Goal: Information Seeking & Learning: Learn about a topic

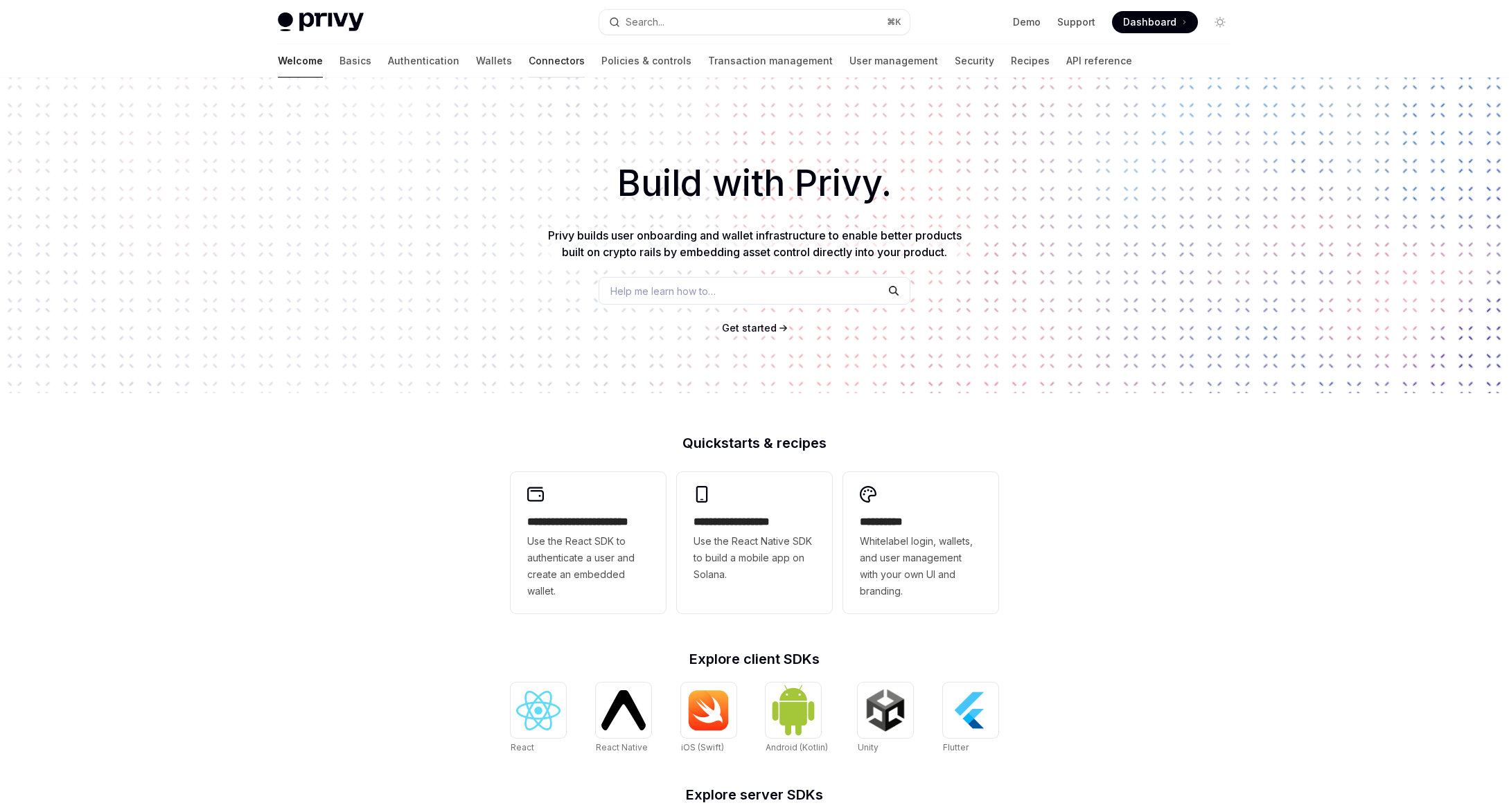
click at [529, 63] on link "Connectors" at bounding box center [557, 60] width 56 height 33
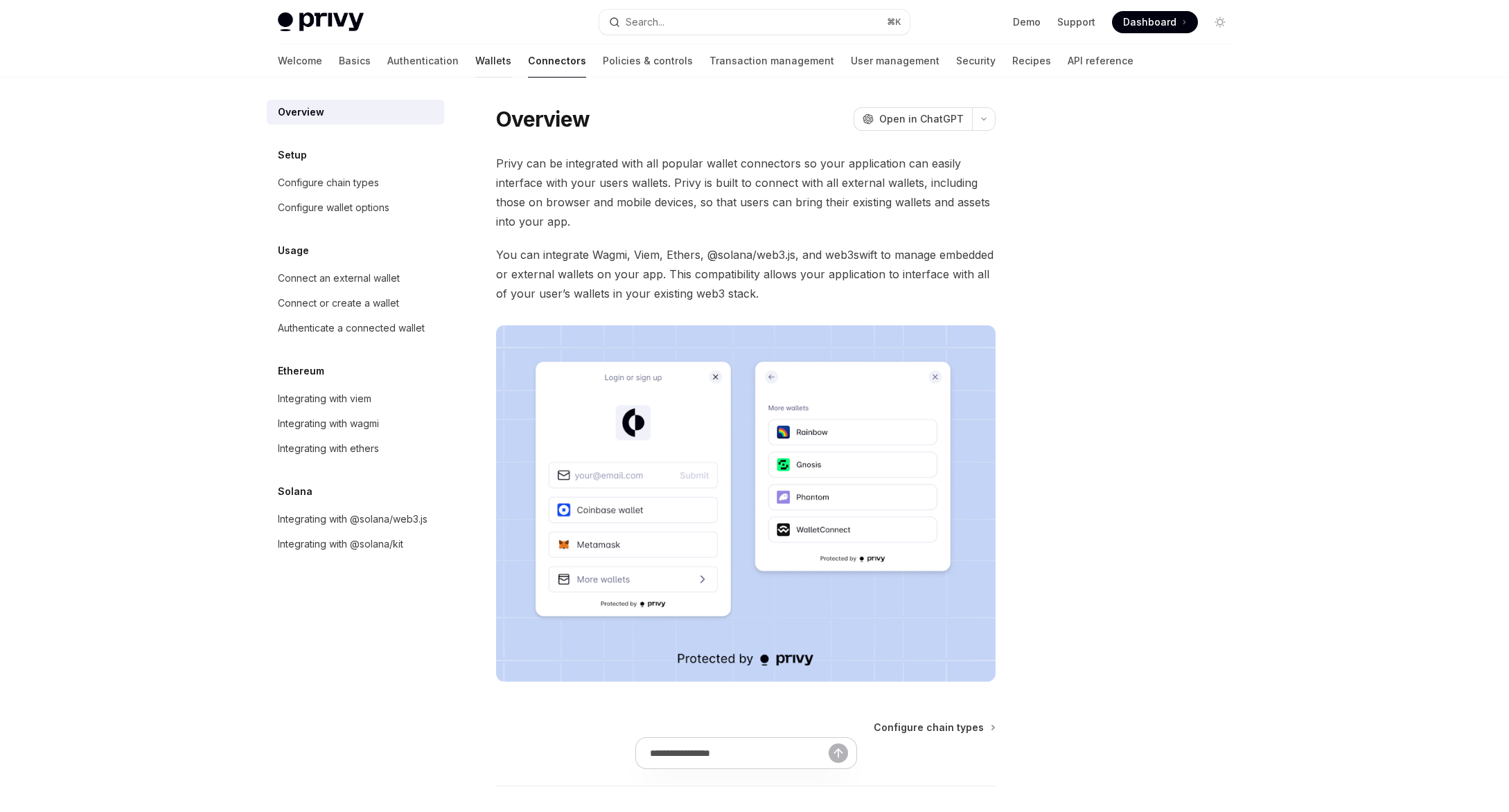
click at [476, 53] on link "Wallets" at bounding box center [493, 60] width 36 height 33
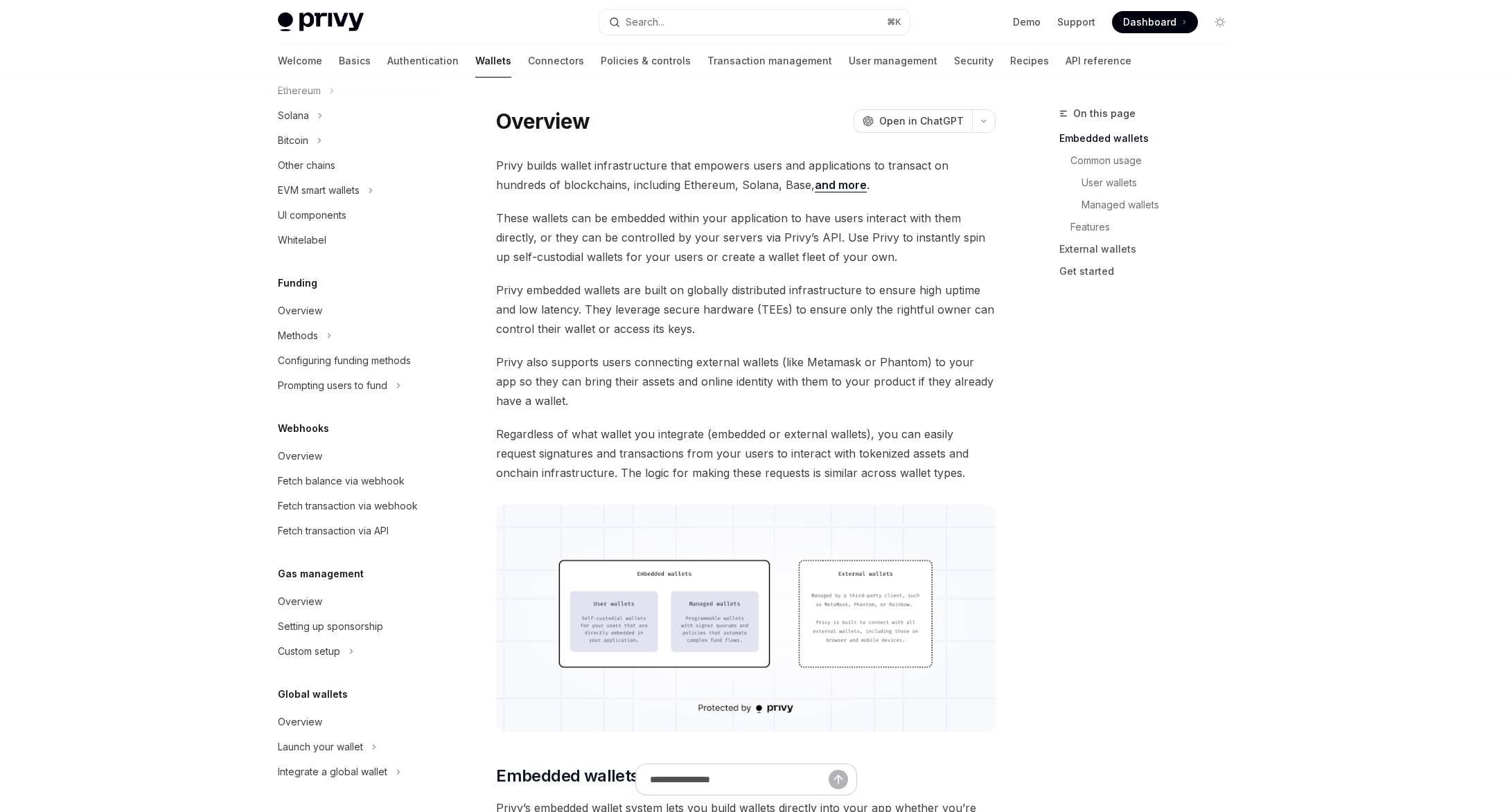
scroll to position [21, 0]
click at [321, 596] on div "Overview" at bounding box center [357, 601] width 158 height 16
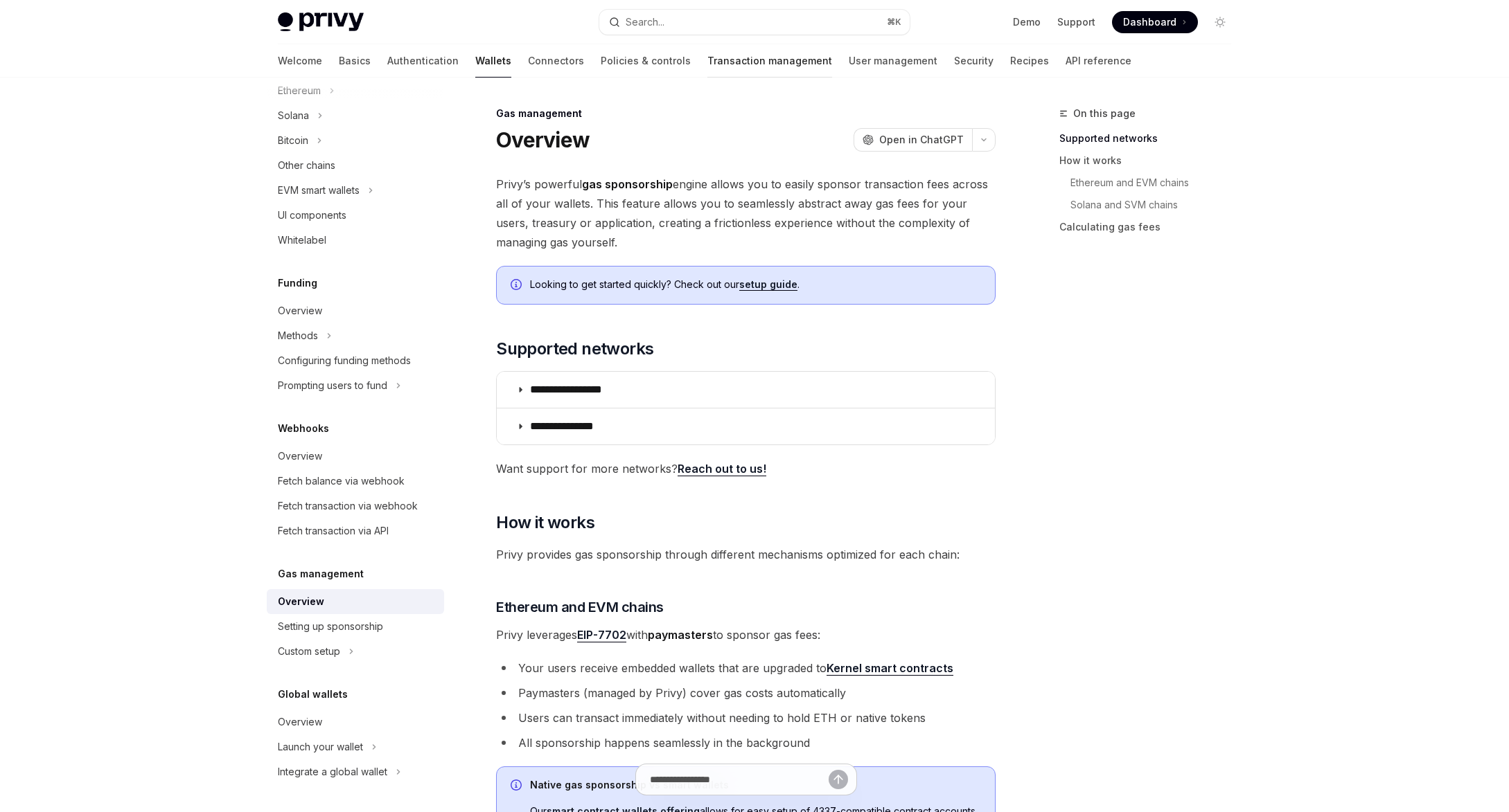
click at [707, 61] on link "Transaction management" at bounding box center [769, 60] width 124 height 33
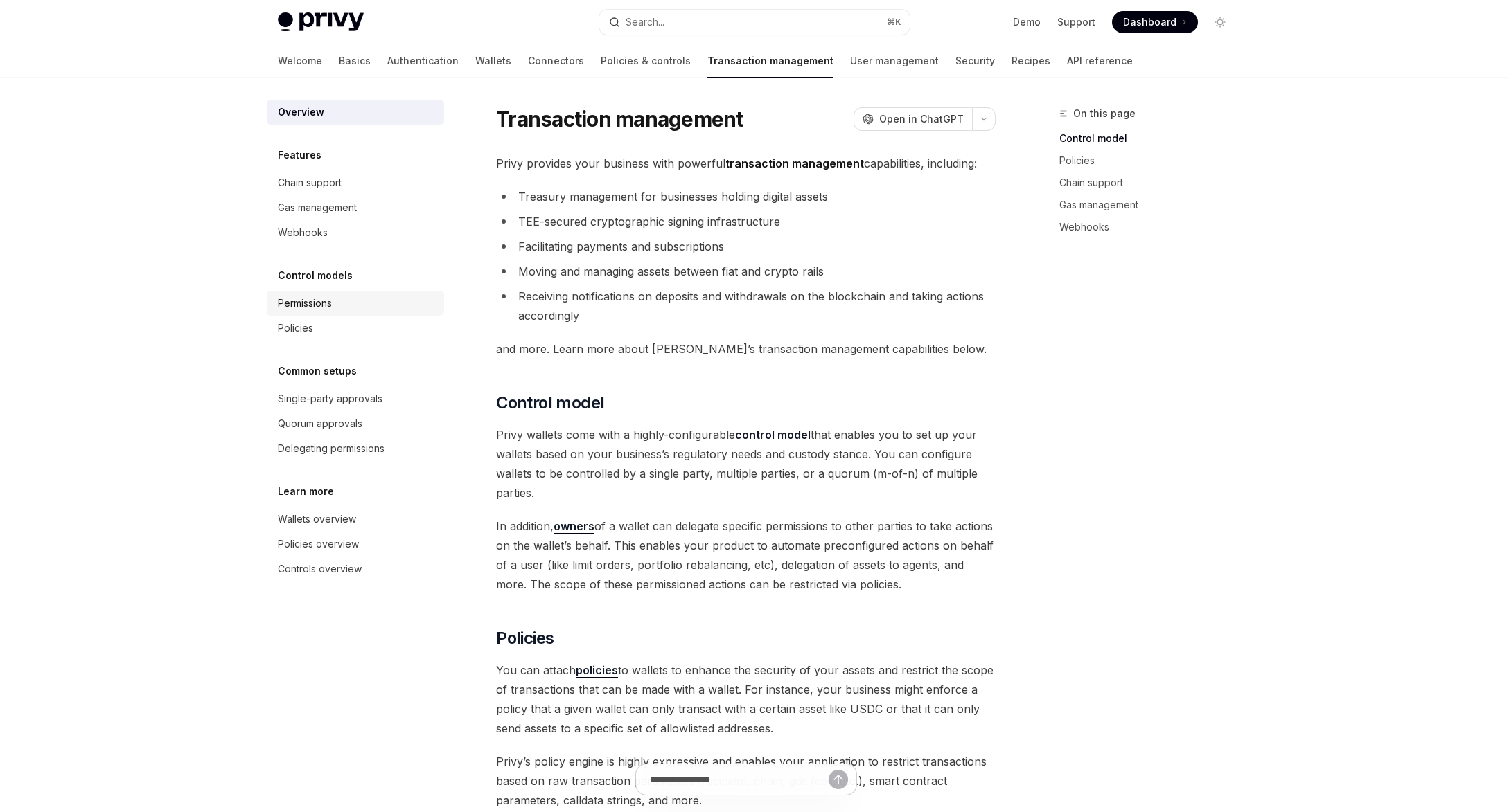
click at [299, 293] on link "Permissions" at bounding box center [355, 303] width 177 height 25
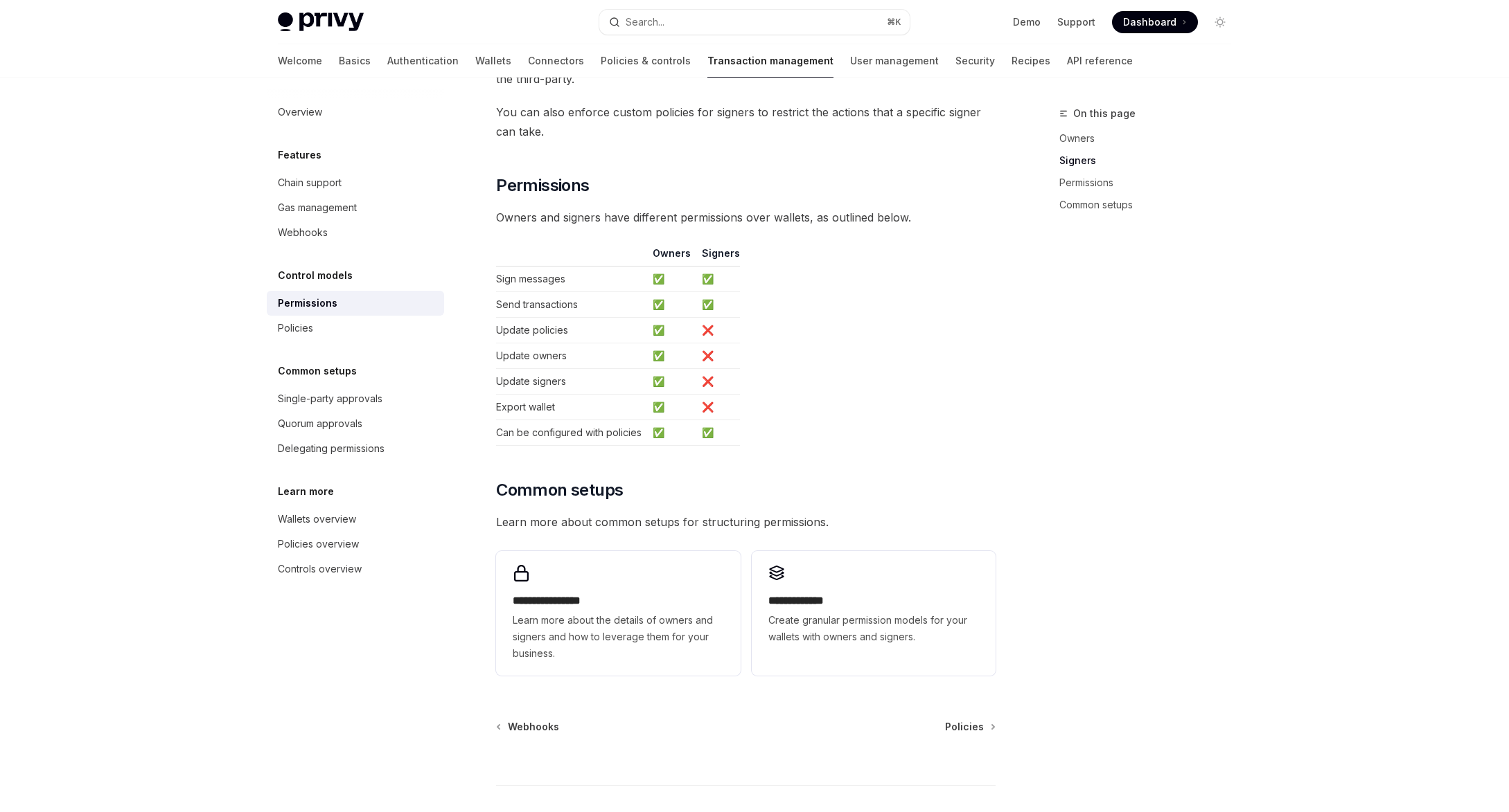
scroll to position [674, 0]
click at [312, 404] on div "Single-party approvals" at bounding box center [330, 399] width 104 height 16
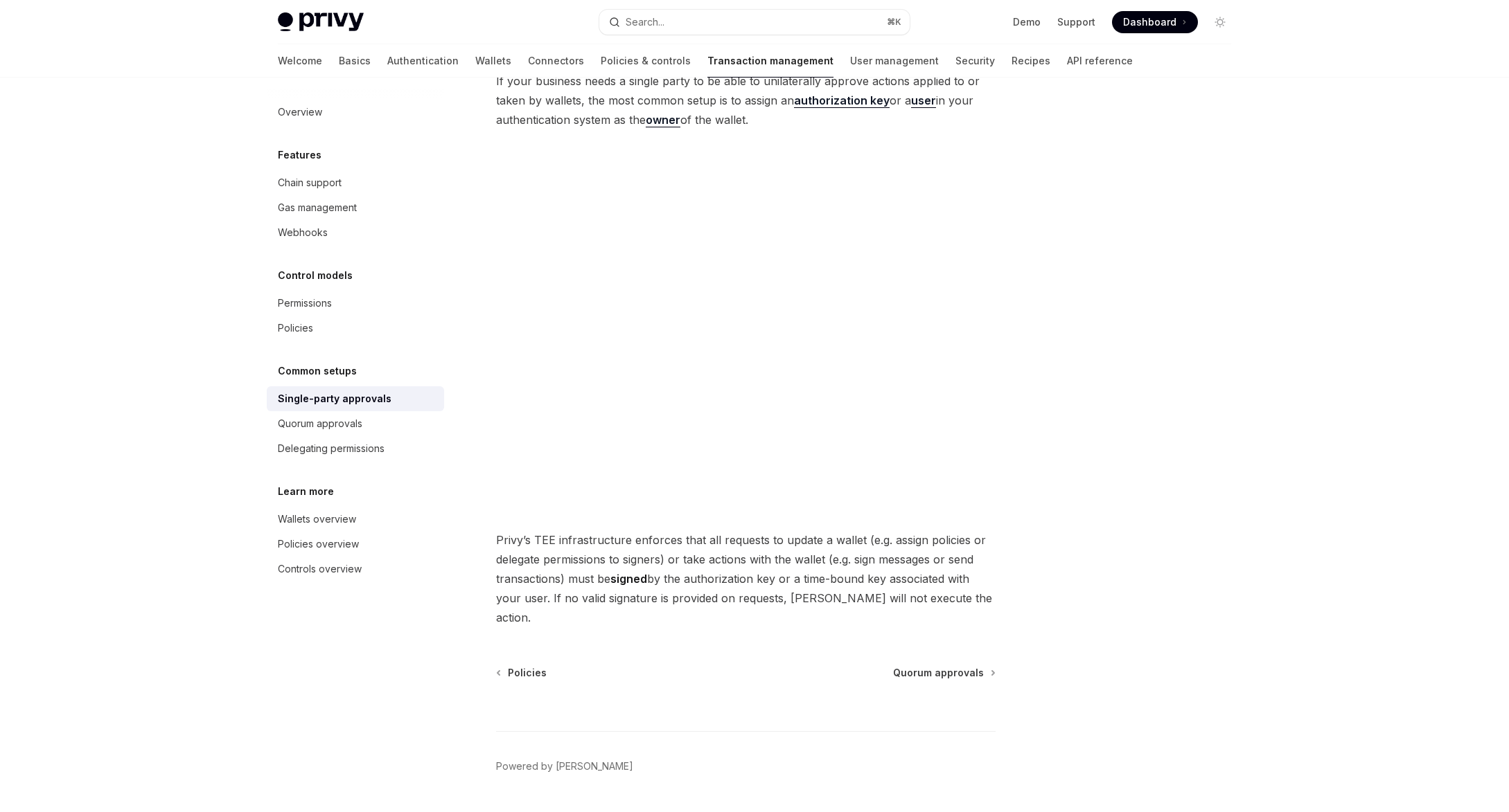
scroll to position [102, 0]
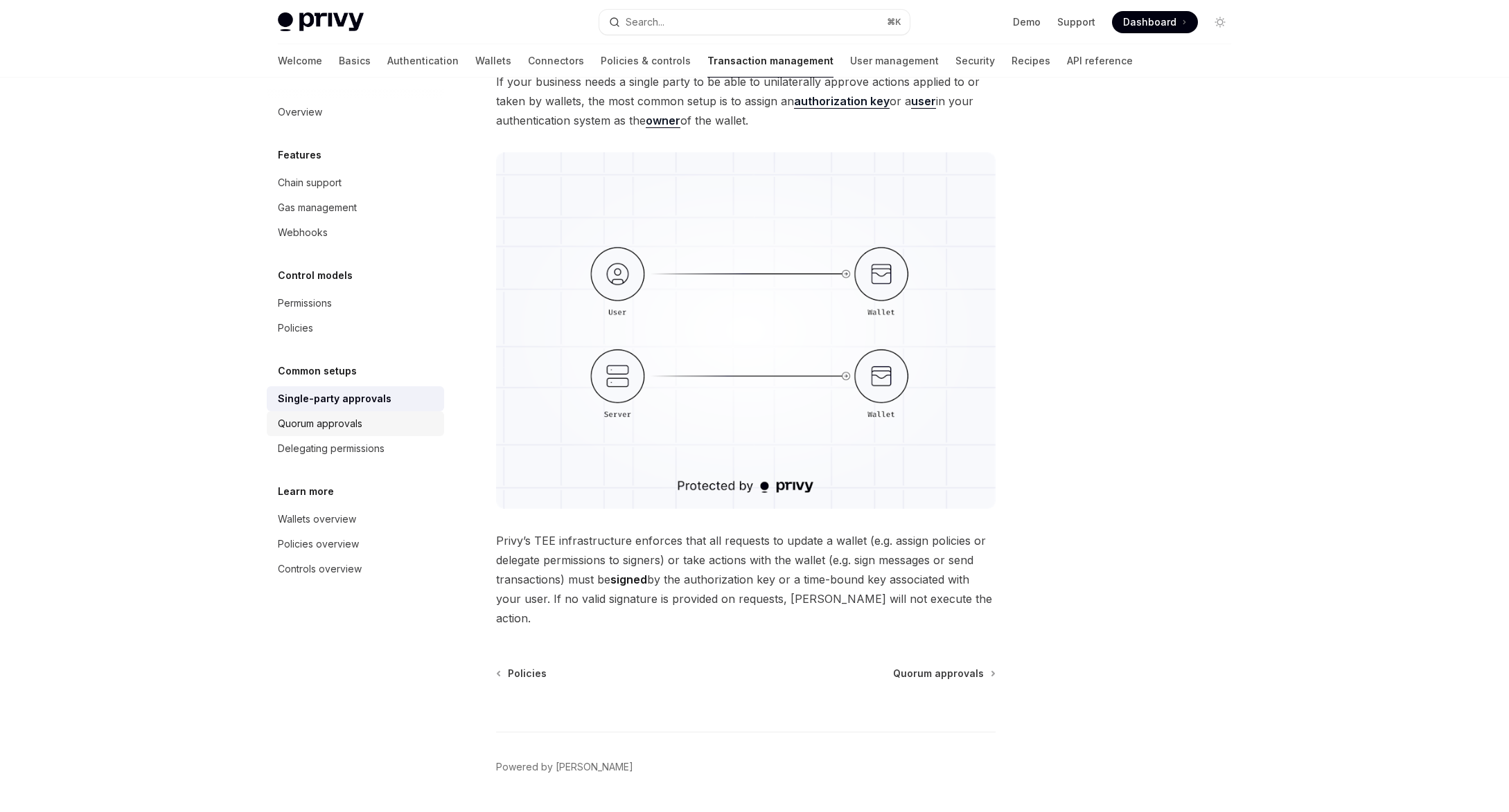
click at [321, 411] on link "Quorum approvals" at bounding box center [355, 423] width 177 height 25
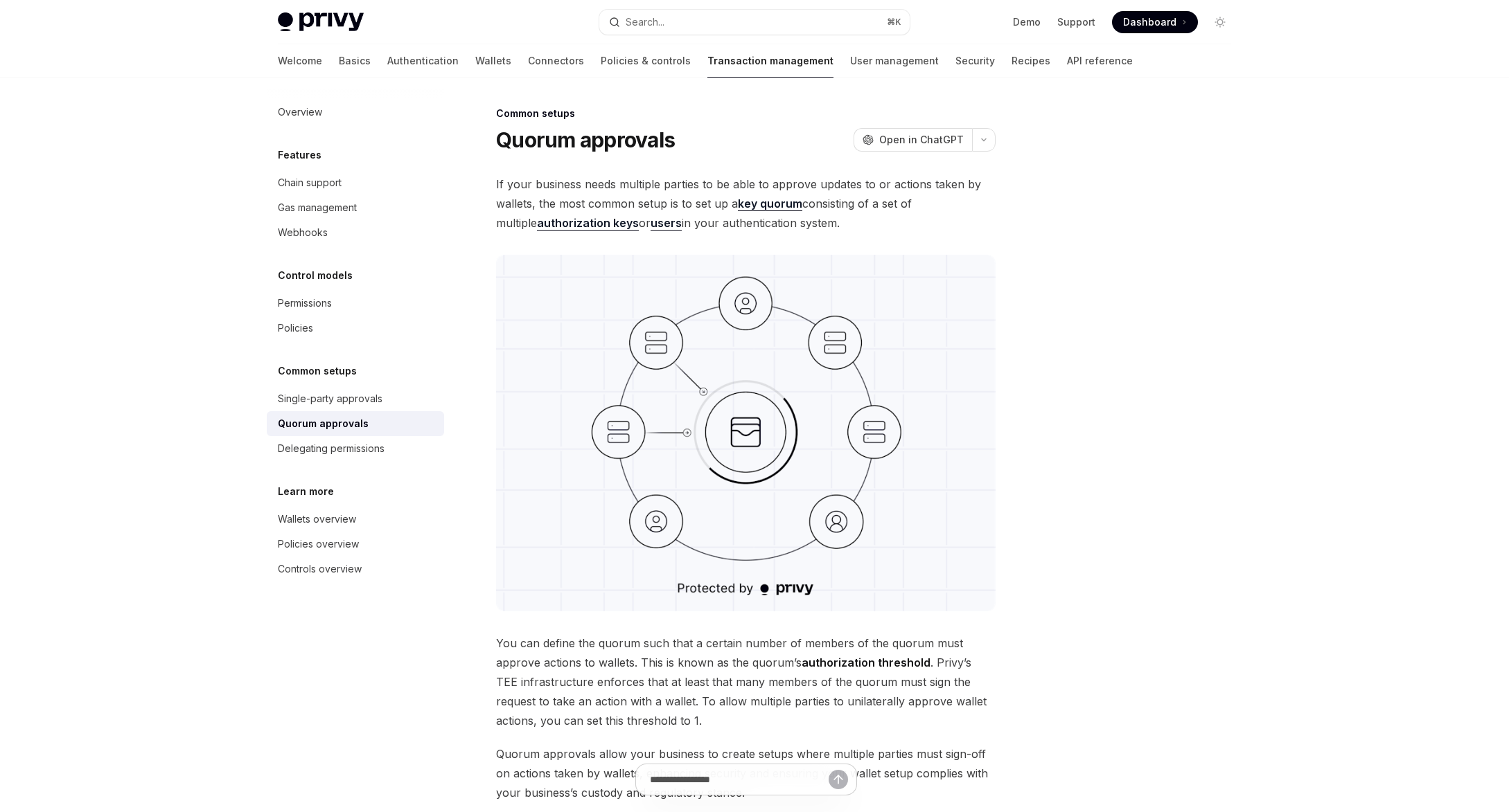
click at [1050, 395] on div at bounding box center [1137, 458] width 210 height 707
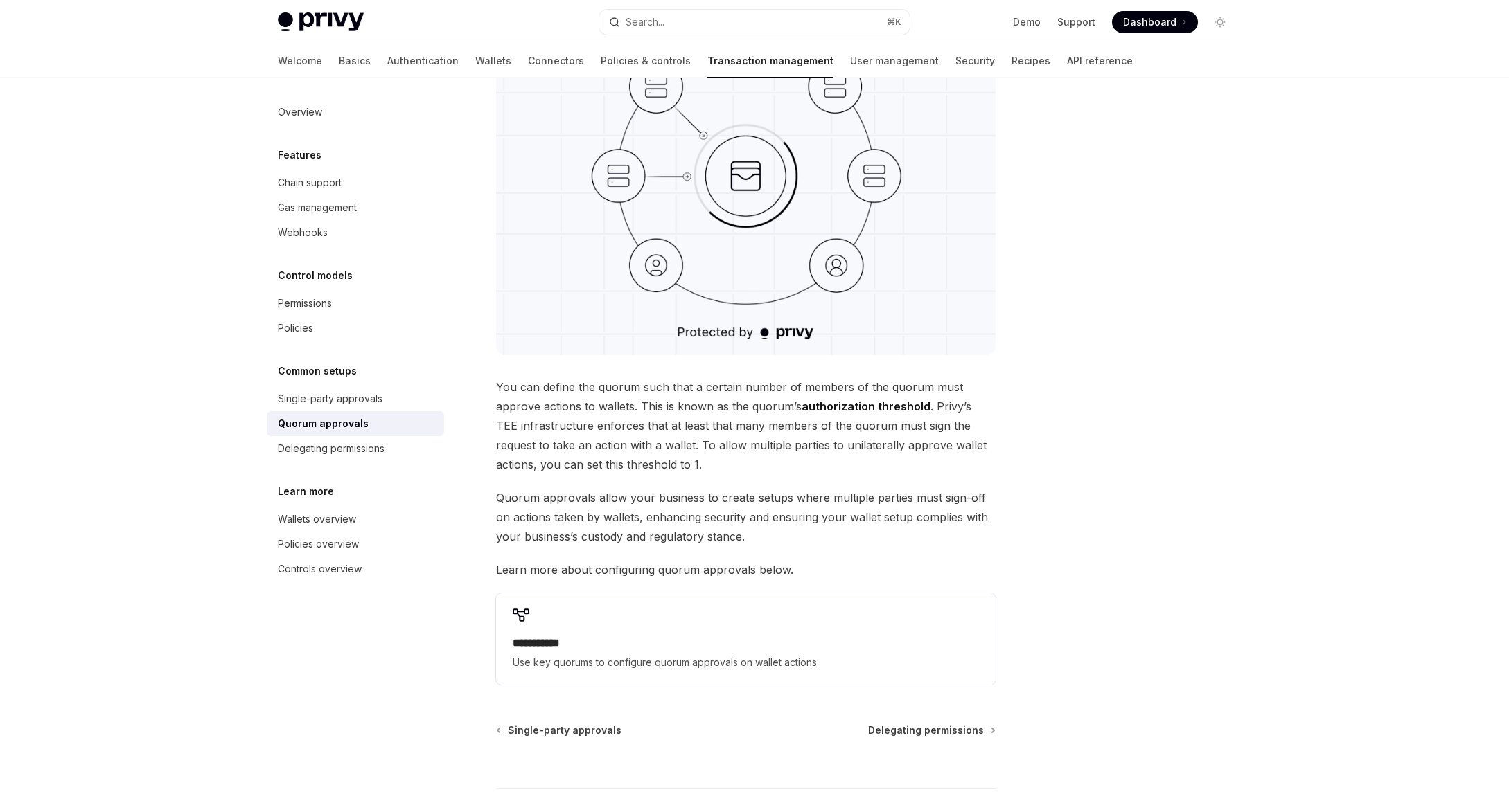
scroll to position [344, 0]
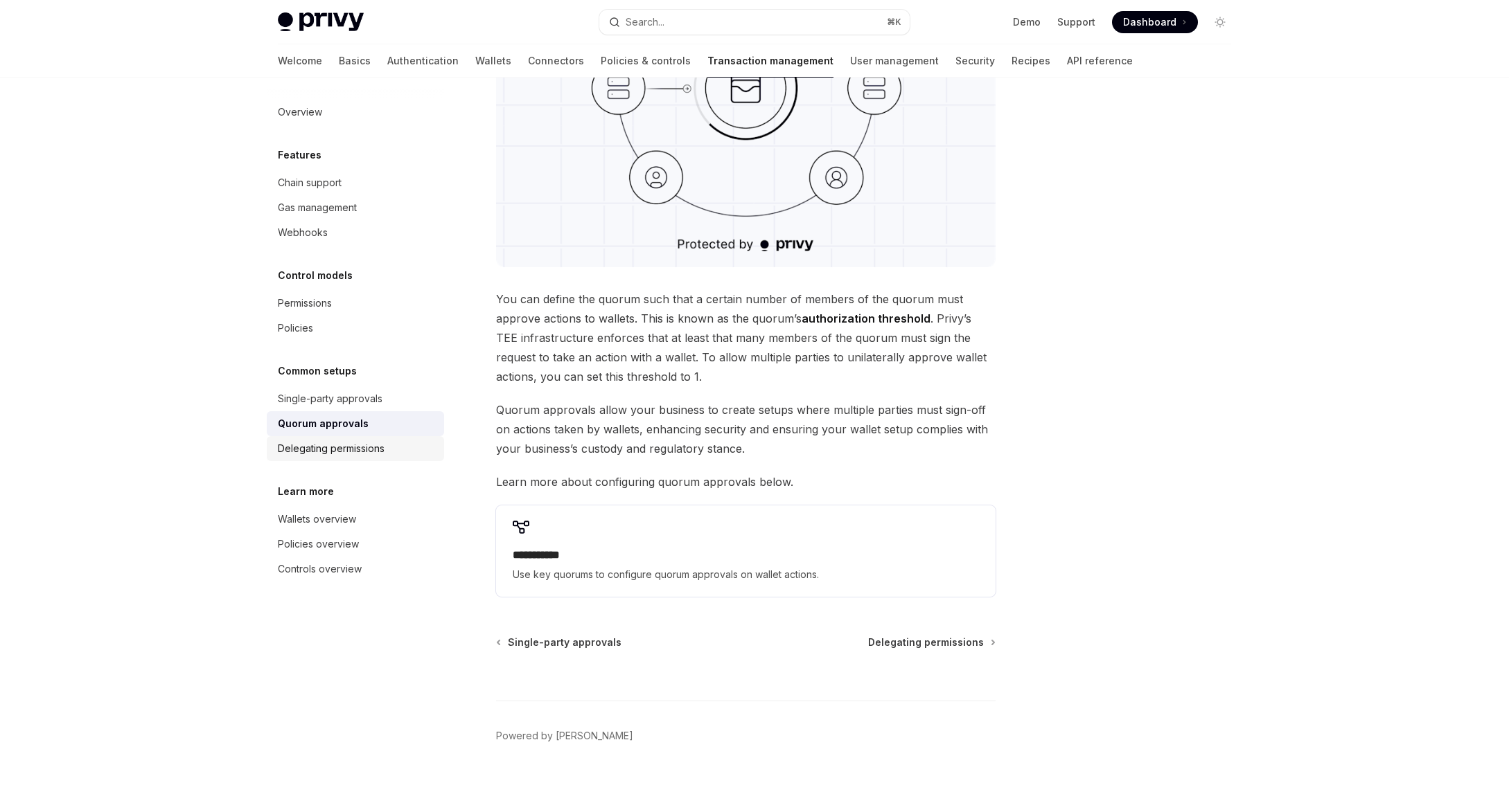
click at [340, 454] on div "Delegating permissions" at bounding box center [331, 448] width 107 height 16
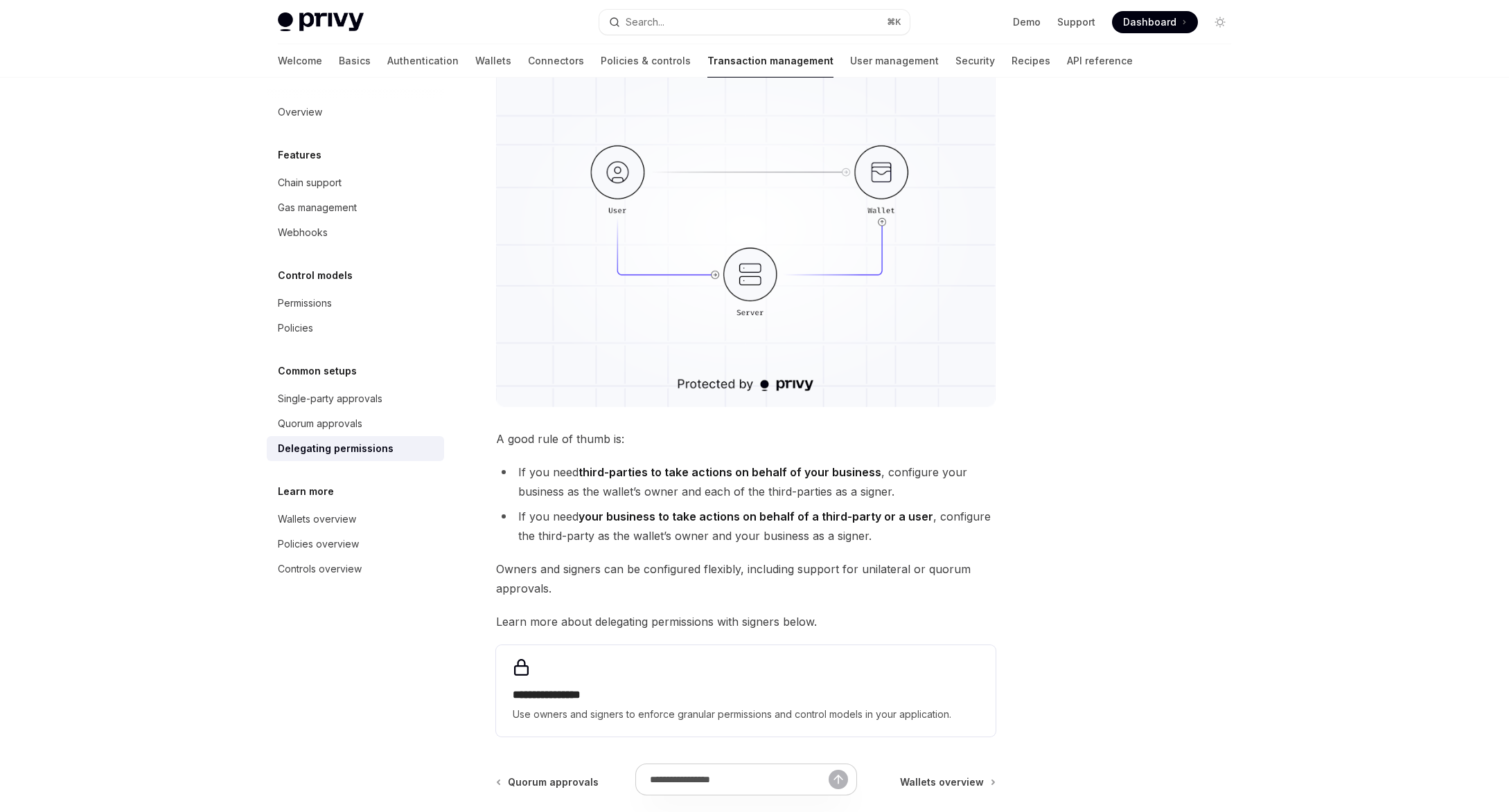
scroll to position [372, 0]
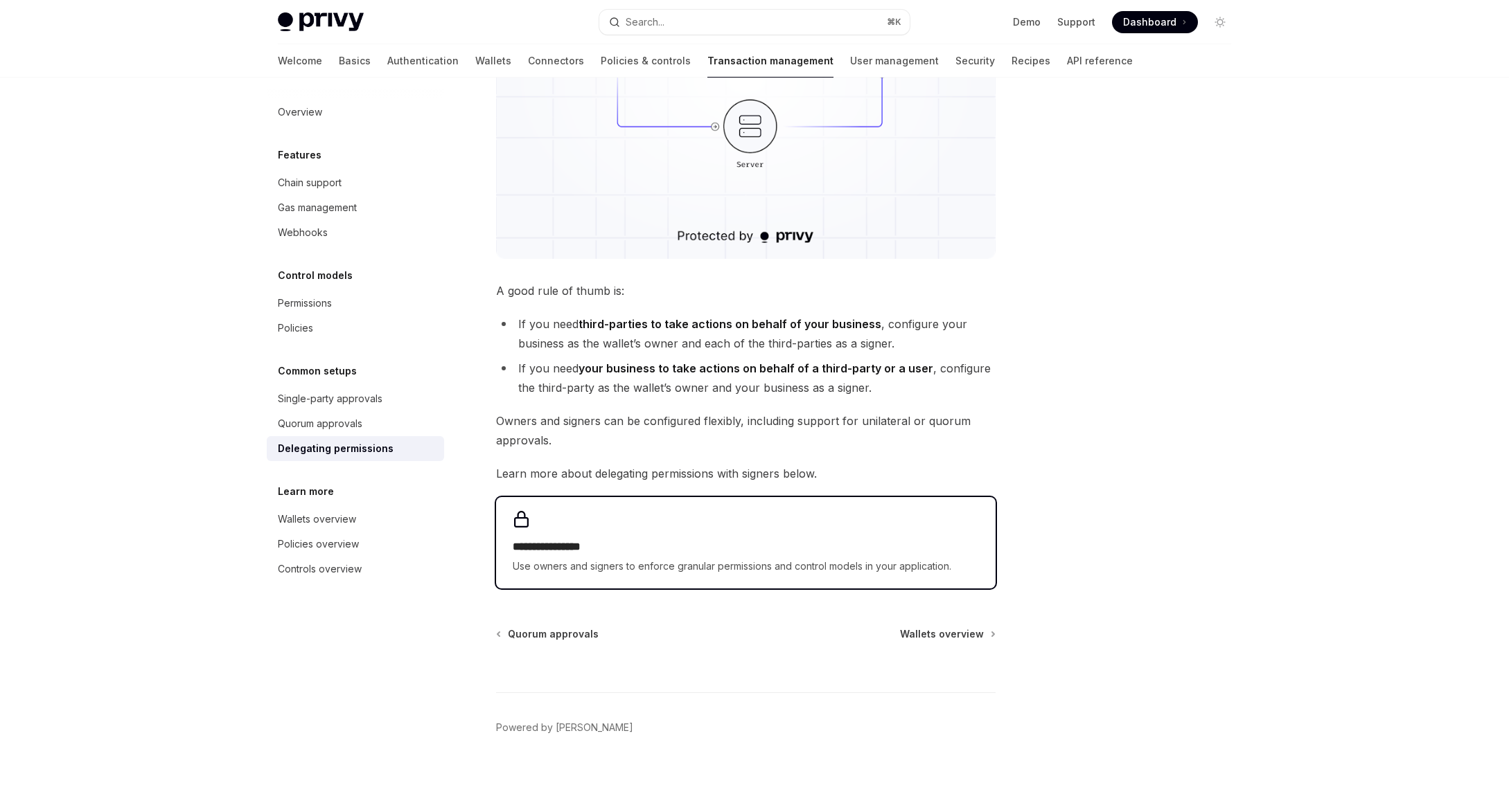
click at [837, 558] on span "Use owners and signers to enforce granular permissions and control models in yo…" at bounding box center [746, 565] width 466 height 16
click at [825, 546] on h2 "**********" at bounding box center [746, 546] width 466 height 16
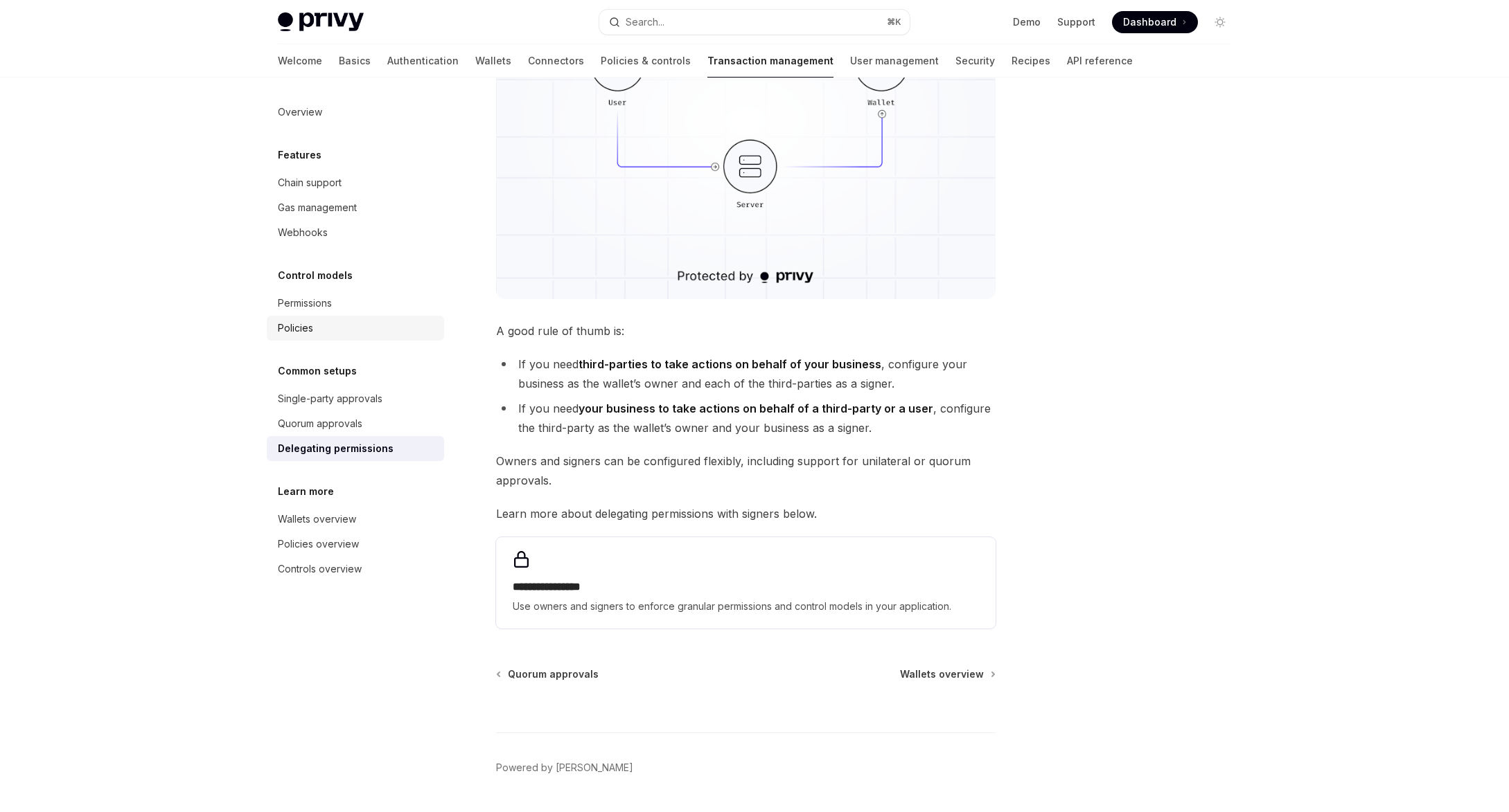
scroll to position [332, 0]
click at [345, 423] on div "Quorum approvals" at bounding box center [320, 423] width 85 height 16
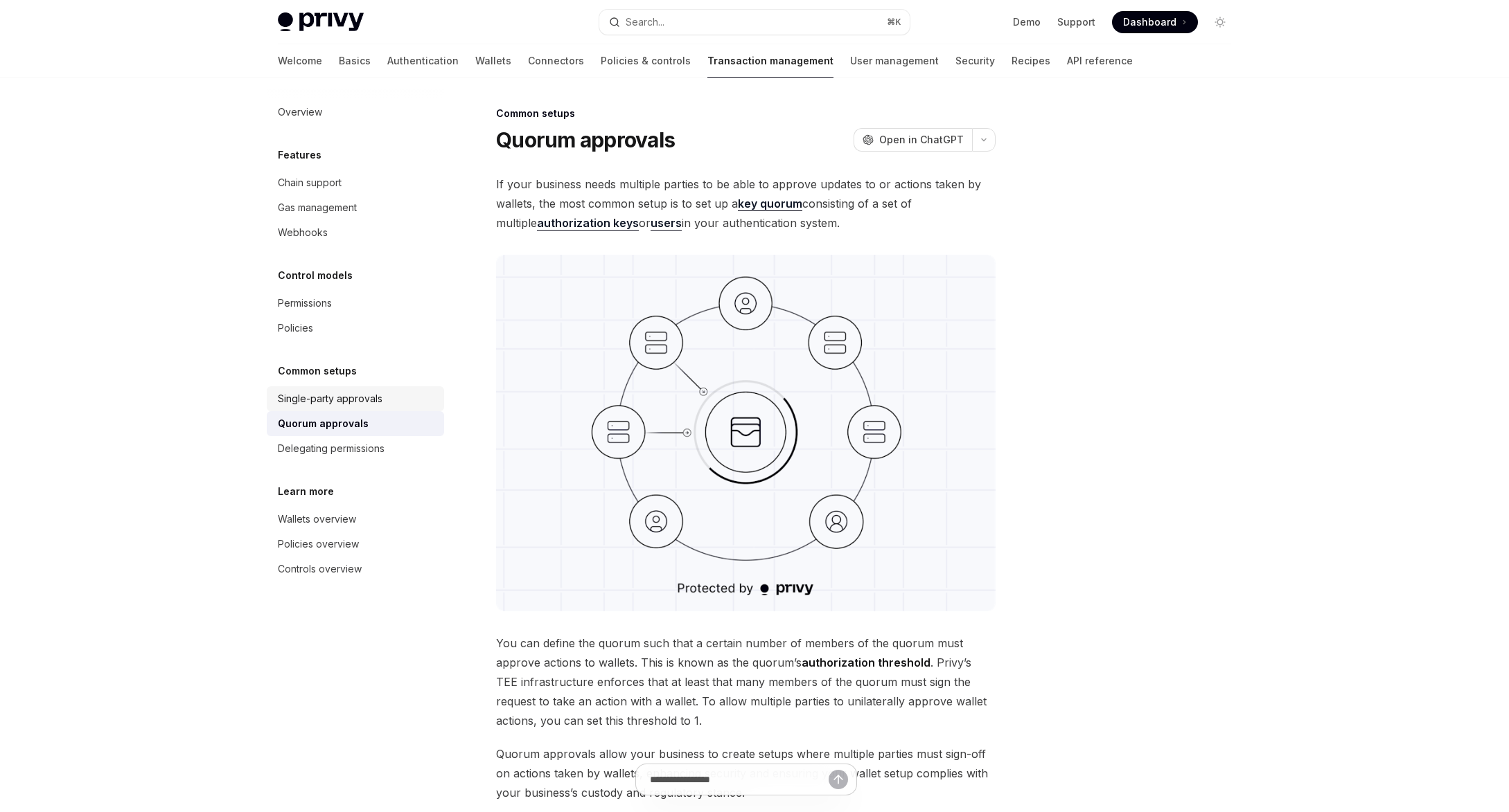
click at [337, 396] on div "Single-party approvals" at bounding box center [330, 399] width 104 height 16
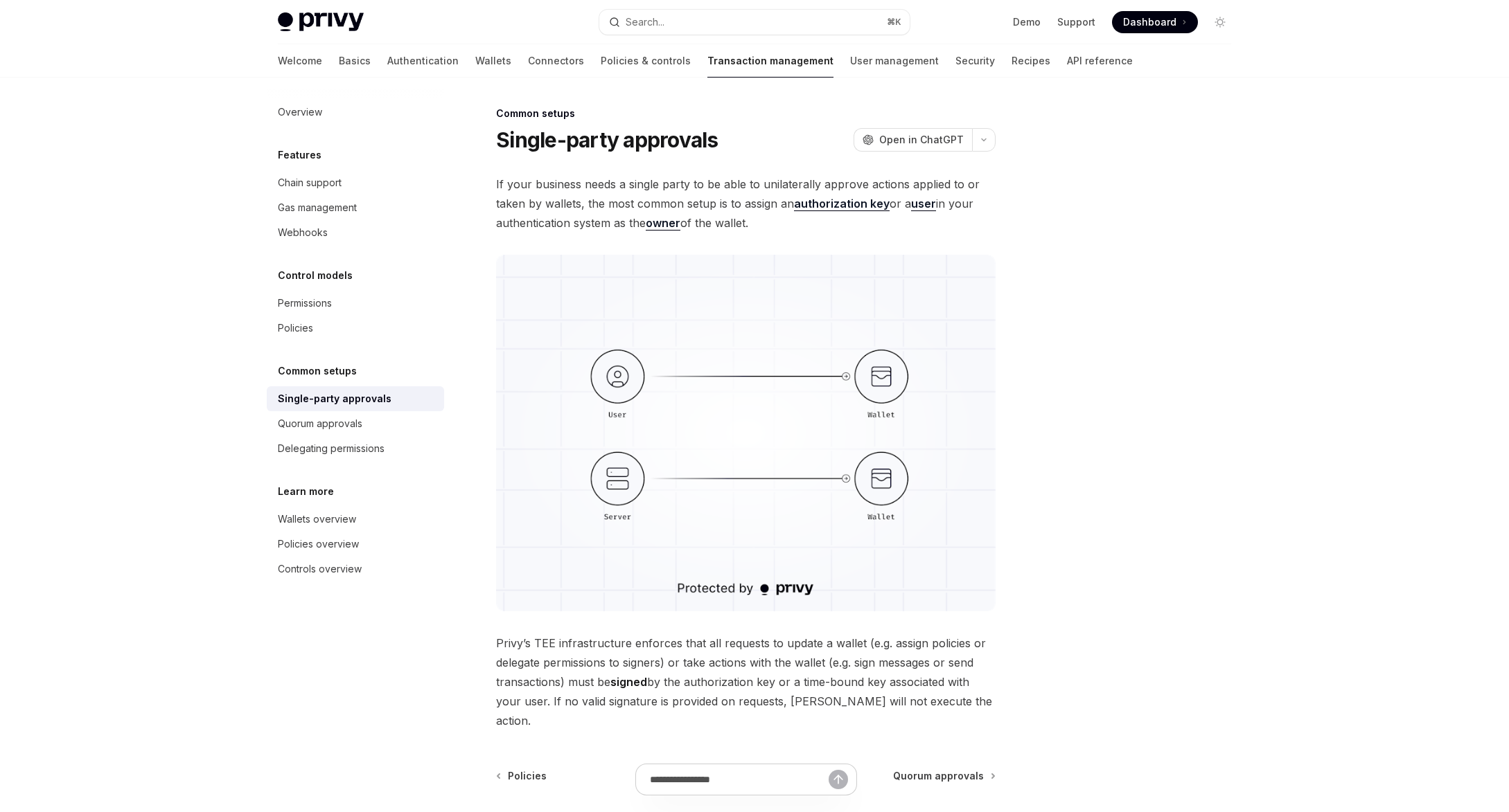
type textarea "*"
click at [823, 240] on div "If your business needs a single party to be able to unilaterally approve action…" at bounding box center [746, 453] width 500 height 556
click at [707, 784] on input "text" at bounding box center [739, 779] width 245 height 31
type input "*"
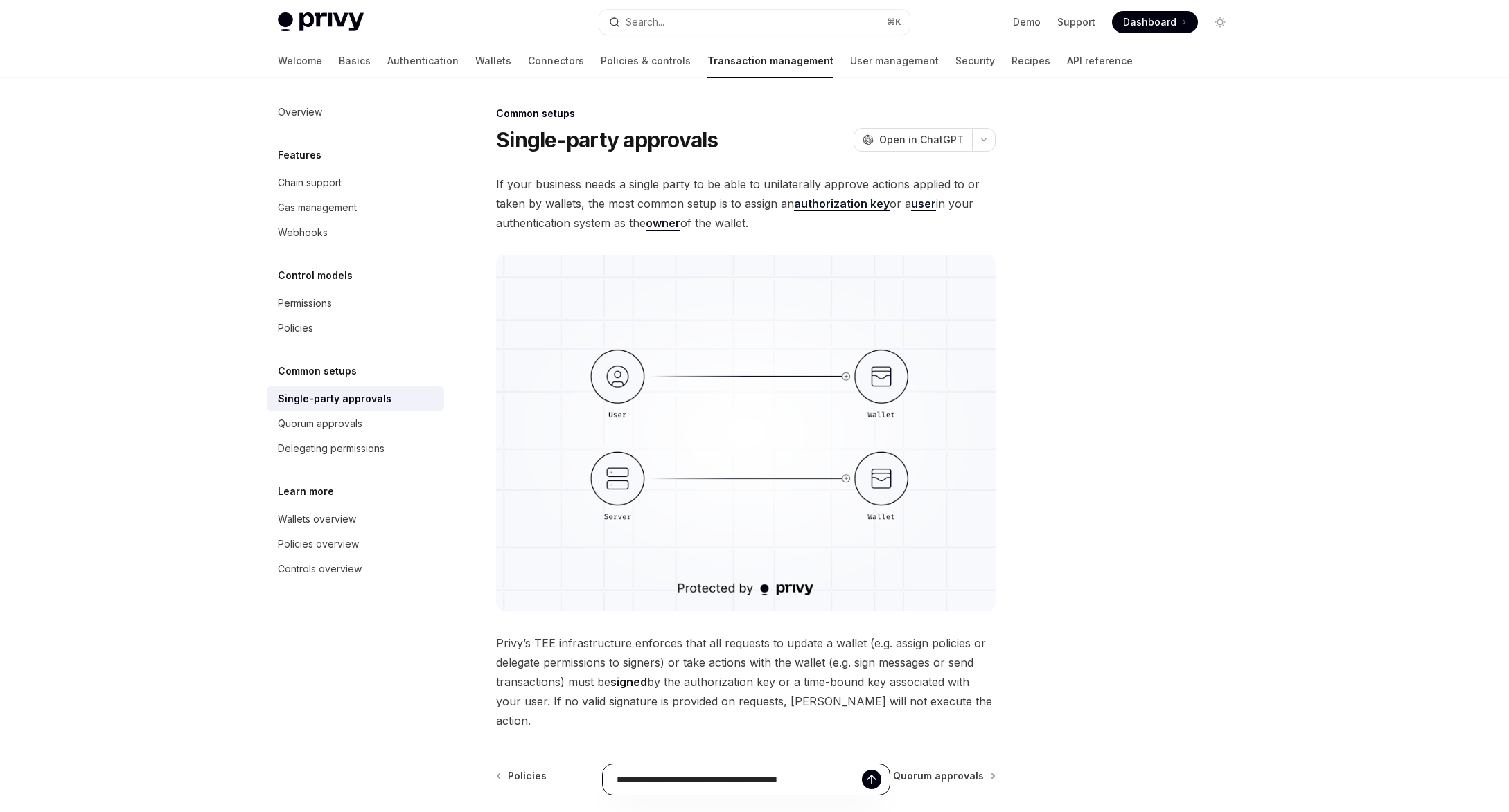
type input "**********"
type textarea "*"
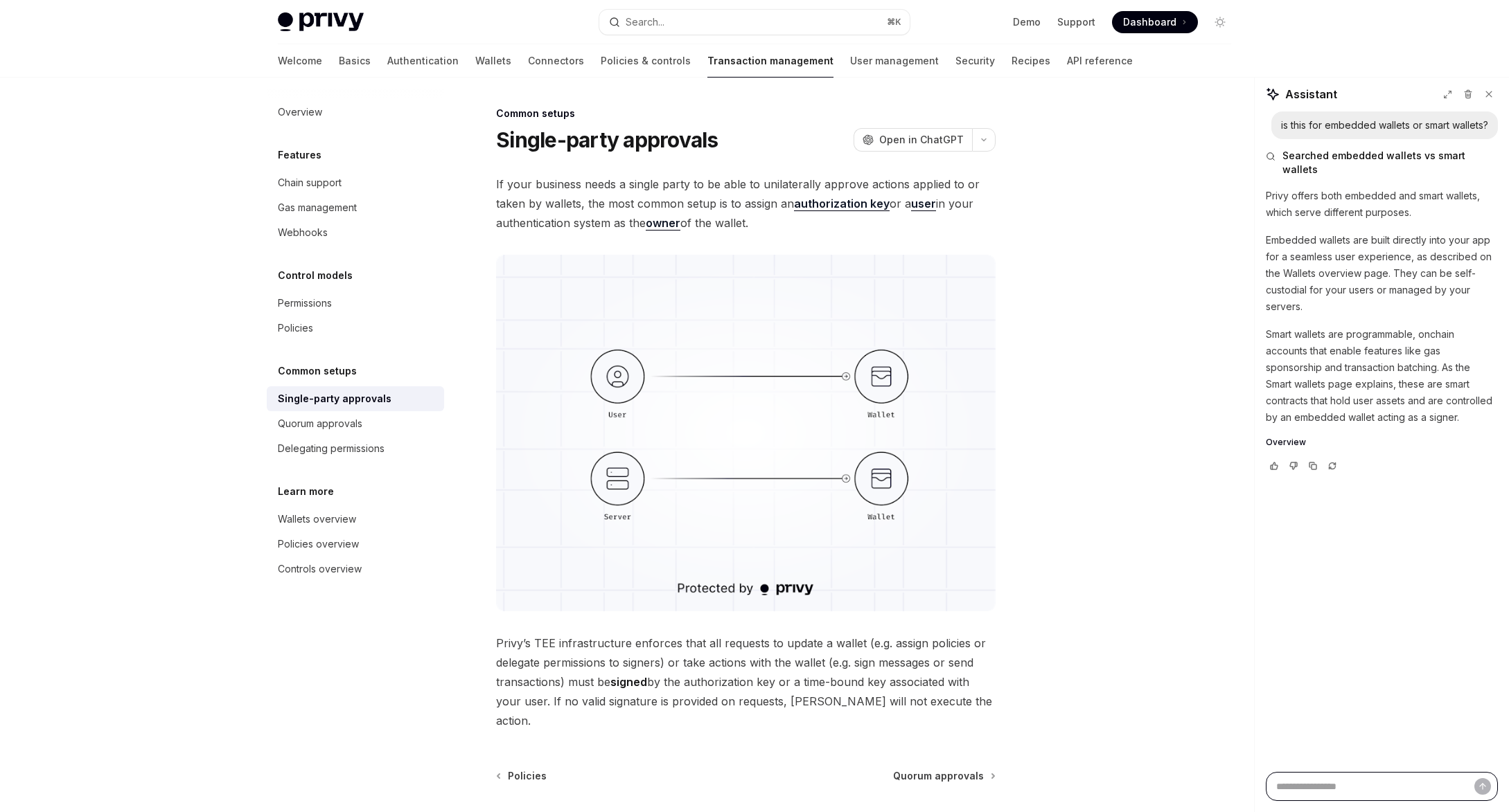
type textarea "*"
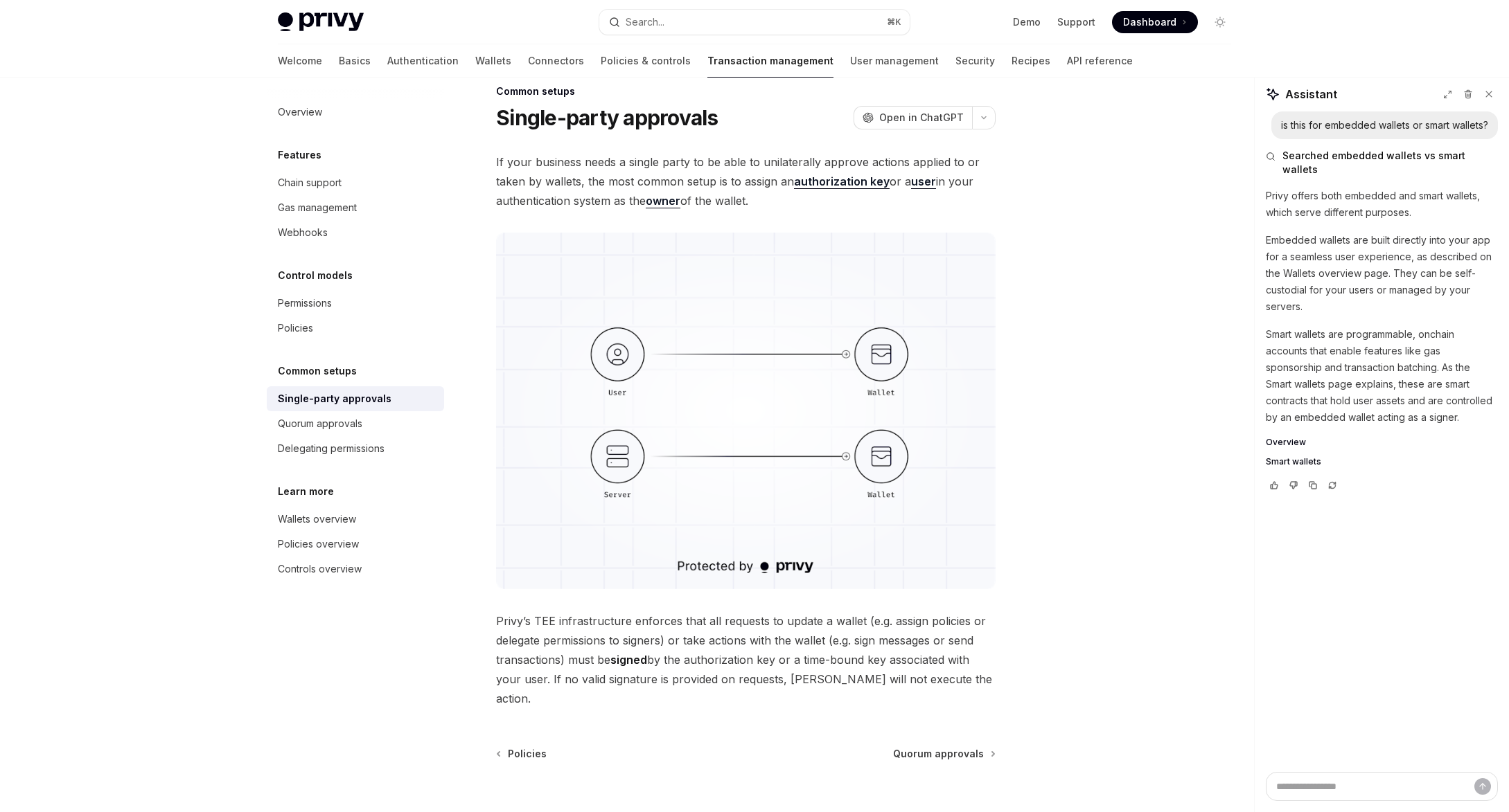
click at [1288, 456] on span "Smart wallets" at bounding box center [1293, 462] width 55 height 11
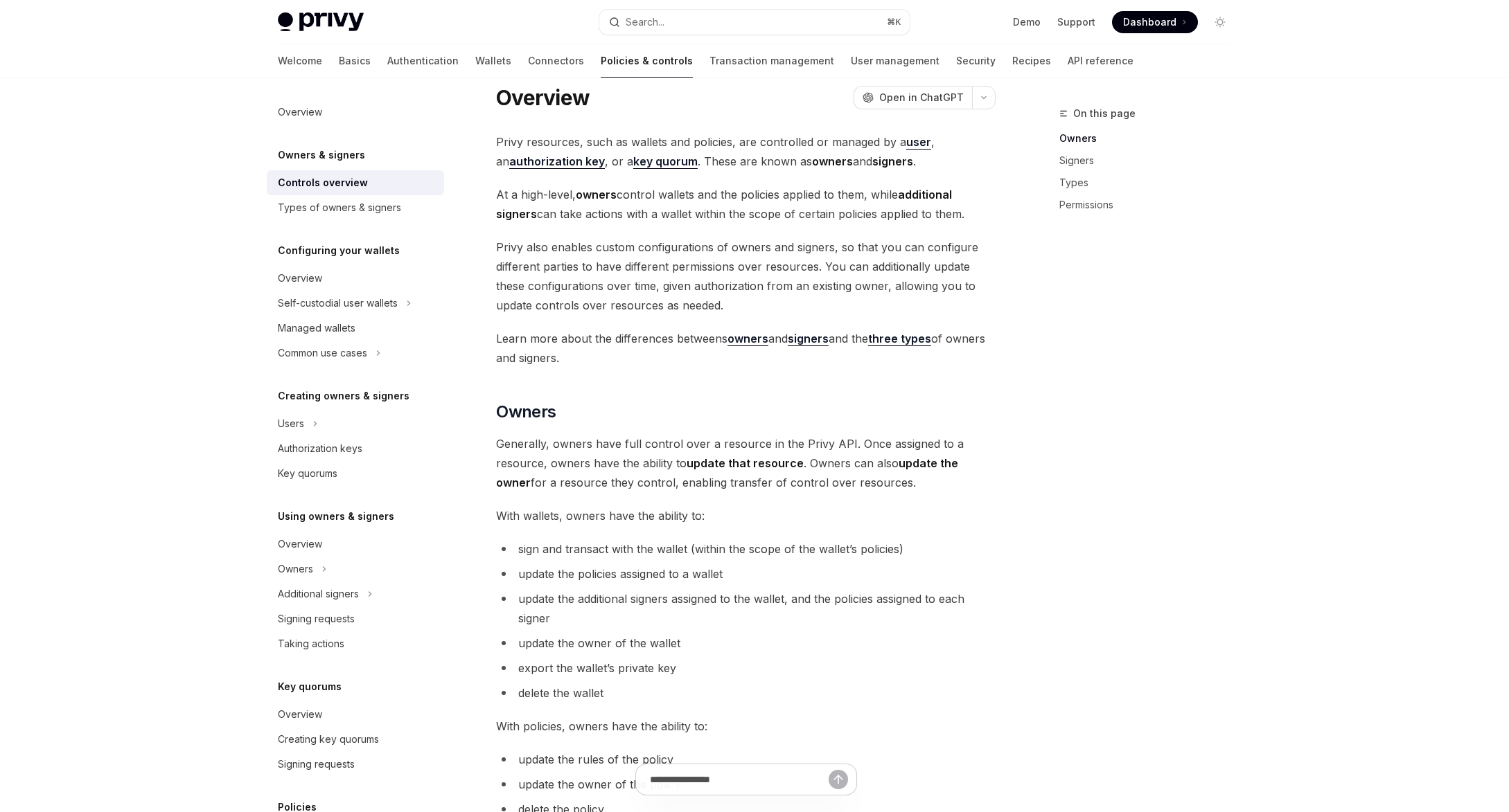
scroll to position [53, 0]
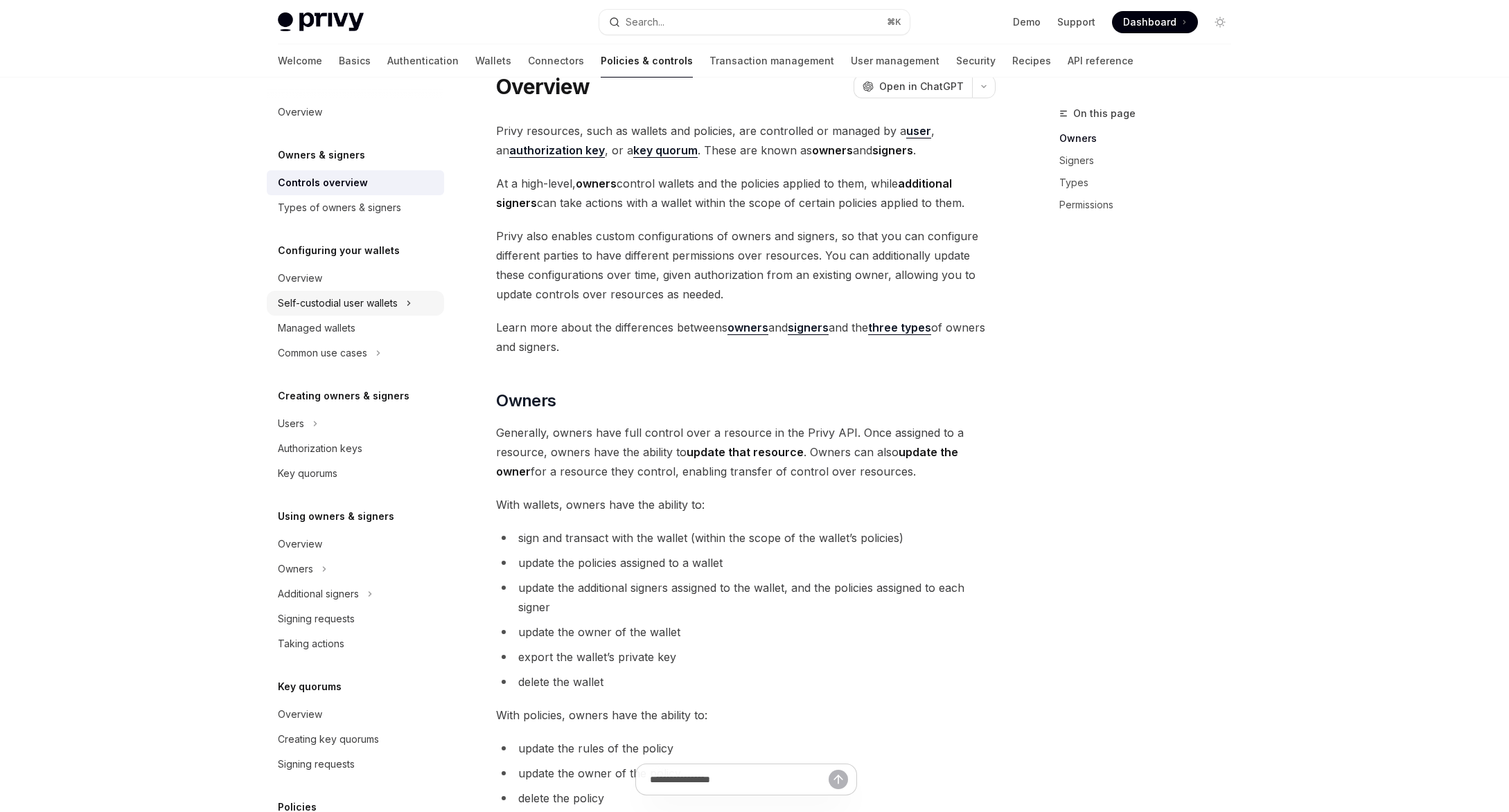
click at [374, 300] on div "Self-custodial user wallets" at bounding box center [338, 303] width 120 height 16
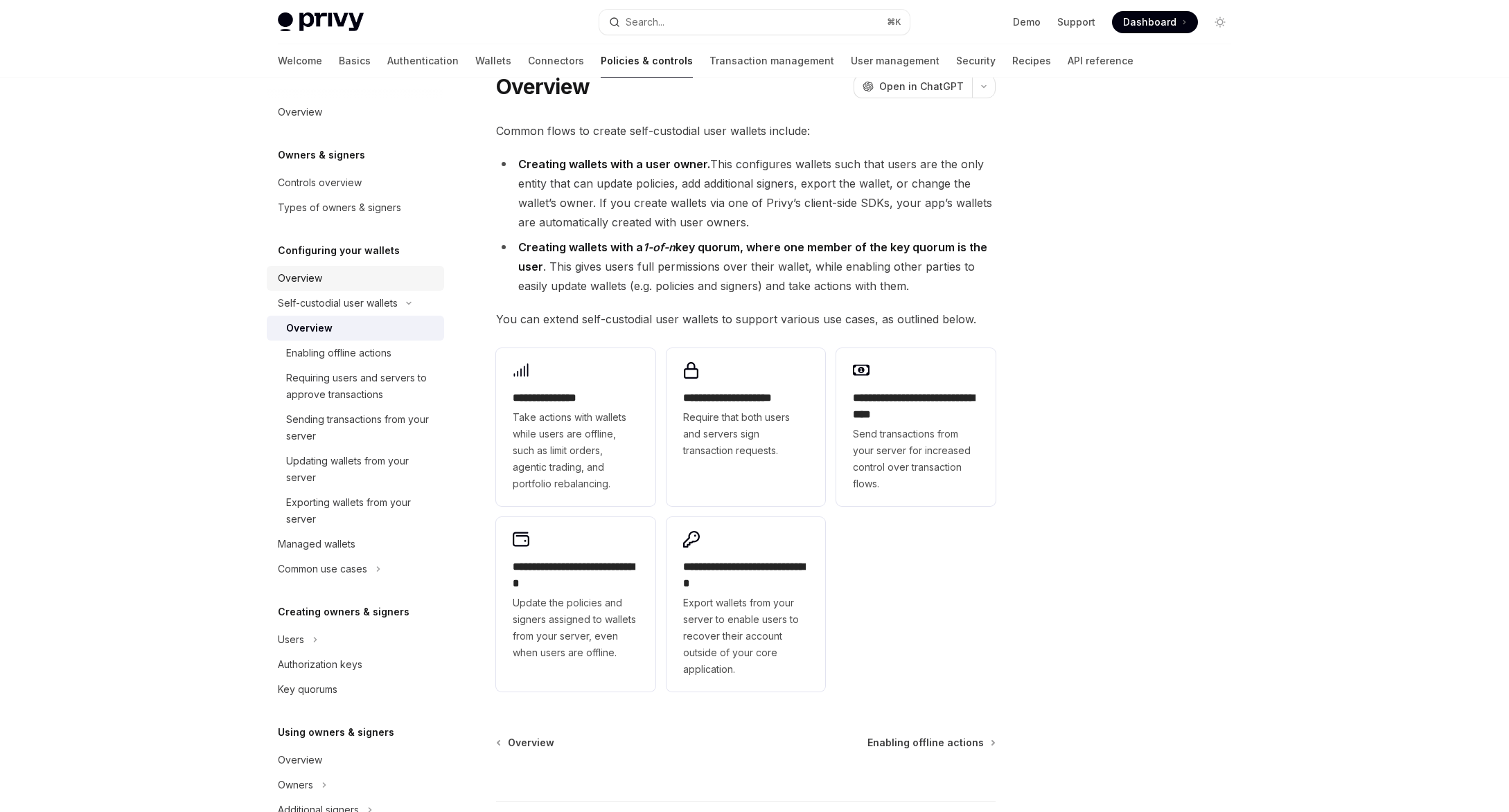
click at [335, 276] on div "Overview" at bounding box center [357, 278] width 158 height 16
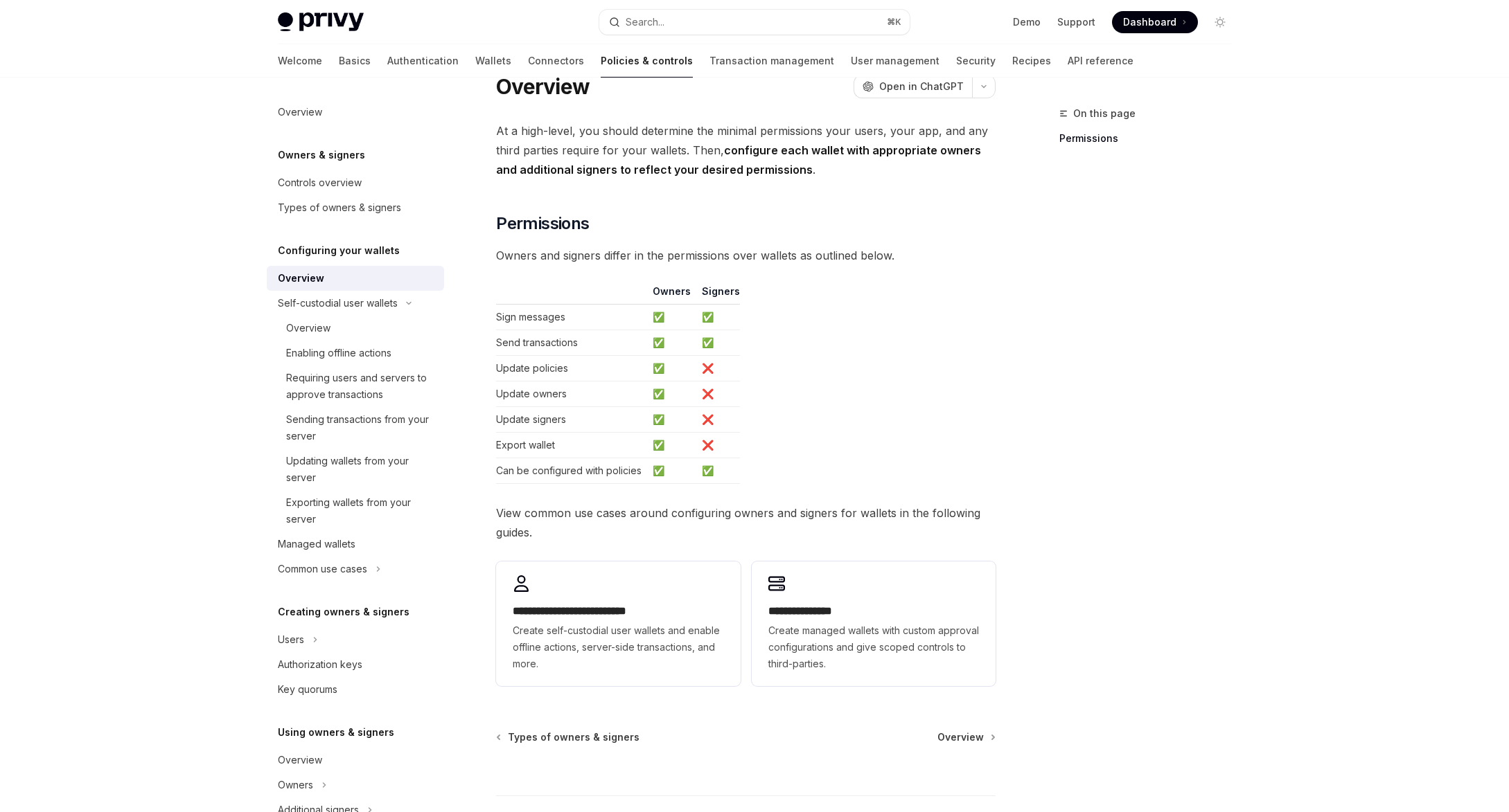
click at [1005, 260] on div "**********" at bounding box center [754, 470] width 975 height 891
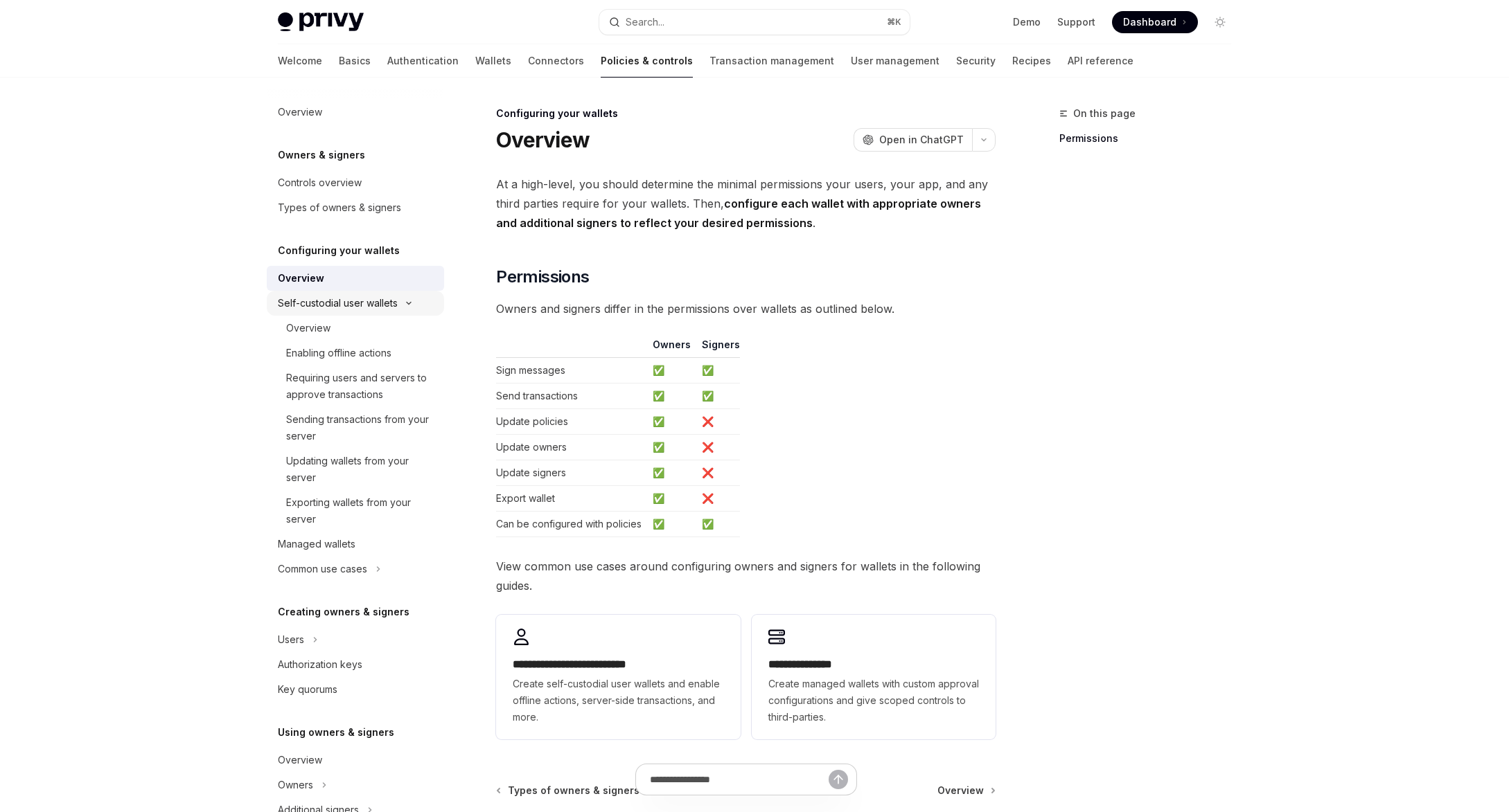
click at [340, 303] on div "Self-custodial user wallets" at bounding box center [338, 303] width 120 height 16
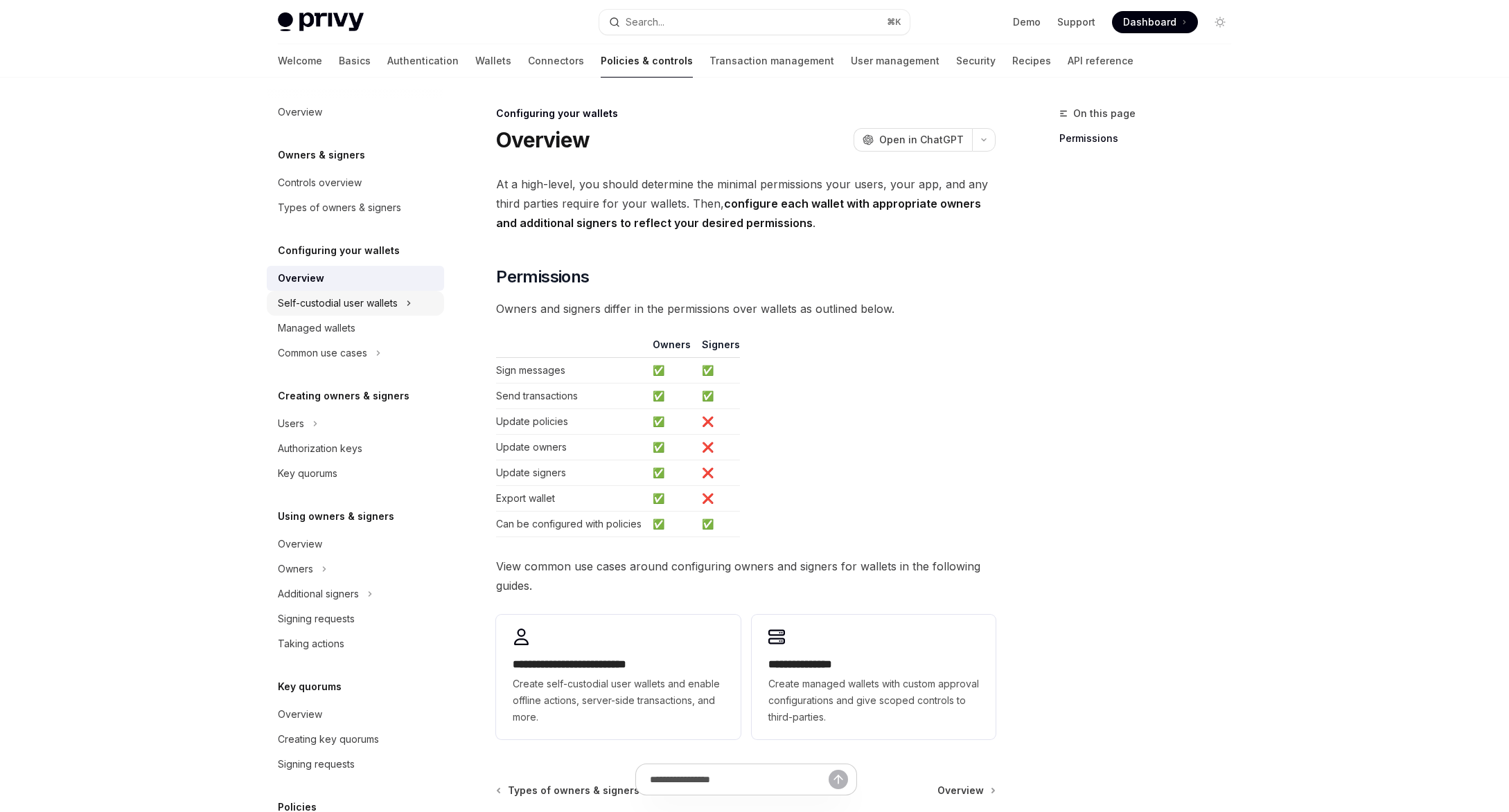
click at [340, 303] on div "Self-custodial user wallets" at bounding box center [338, 303] width 120 height 16
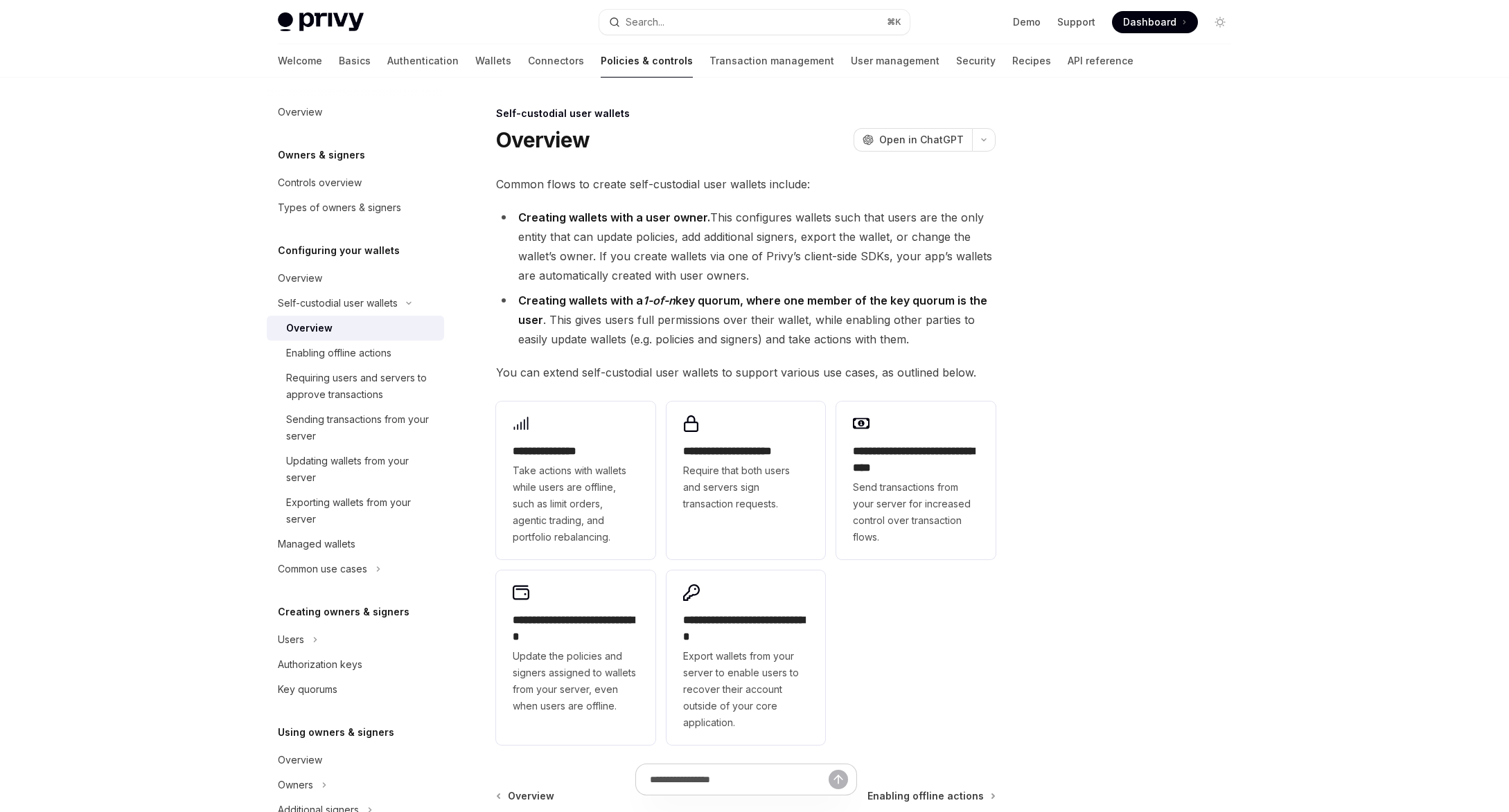
click at [336, 321] on div "Overview" at bounding box center [360, 327] width 150 height 16
click at [1057, 423] on div at bounding box center [1137, 458] width 210 height 707
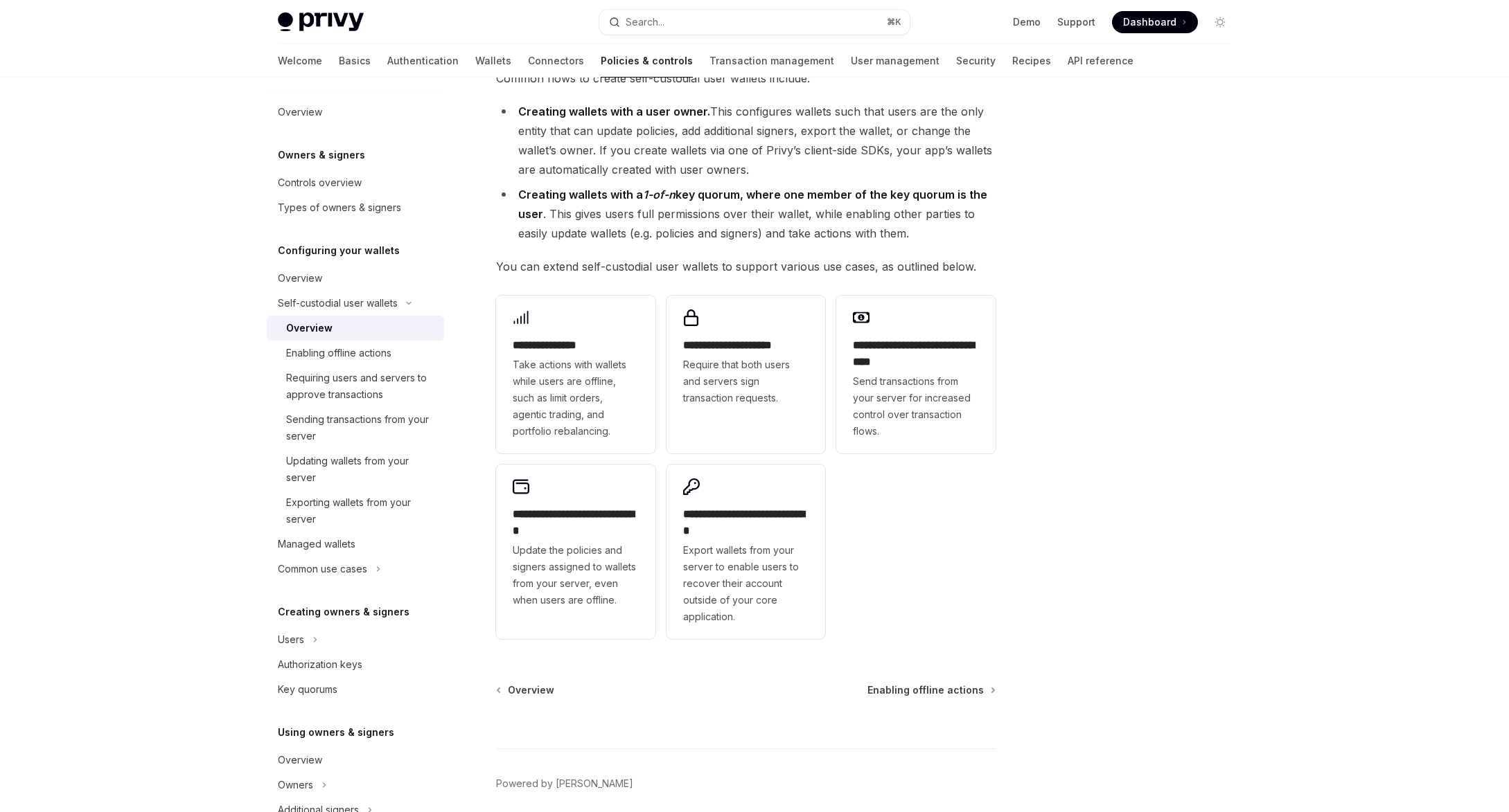
scroll to position [162, 0]
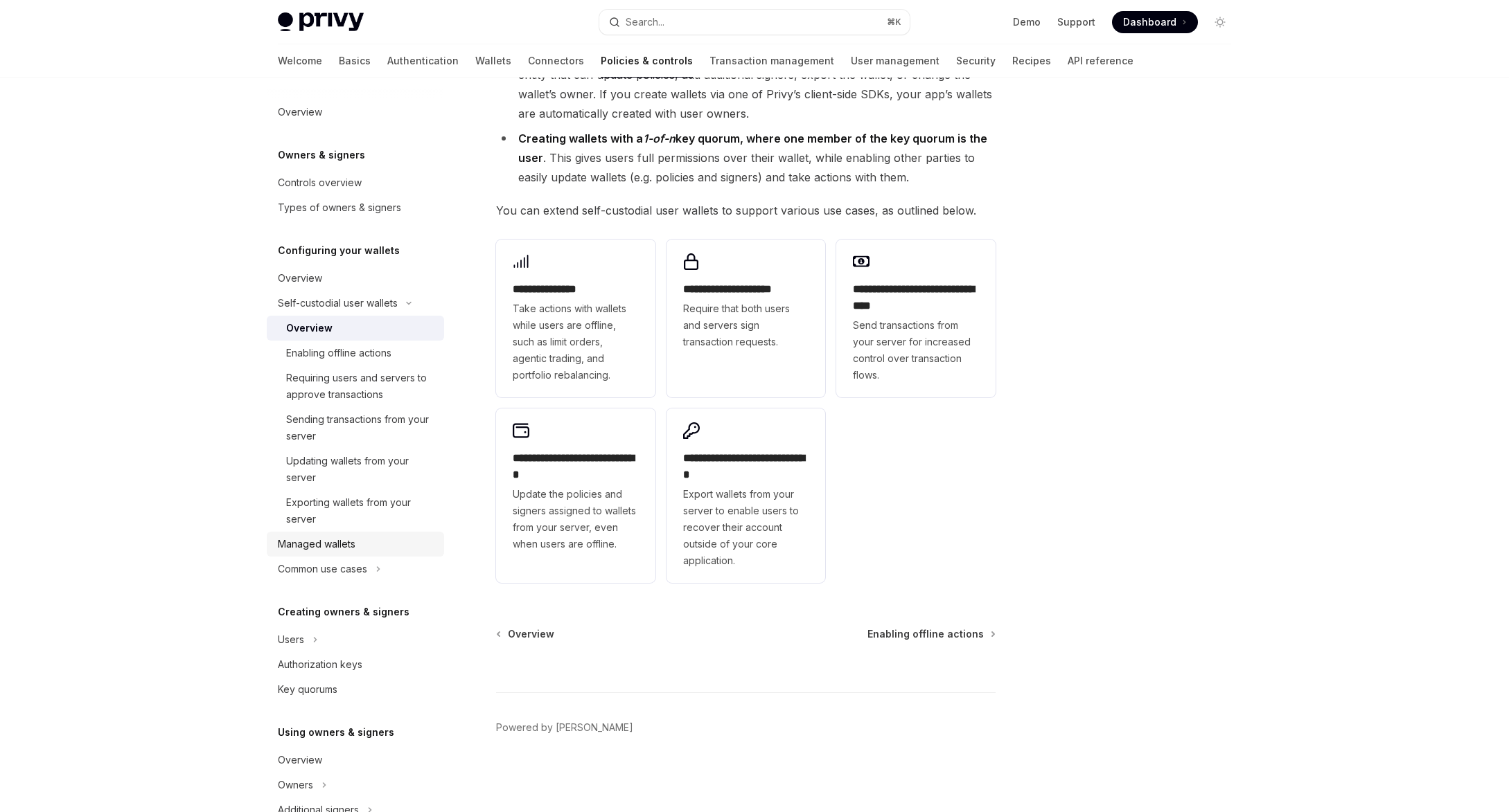
click at [336, 548] on div "Managed wallets" at bounding box center [316, 543] width 77 height 16
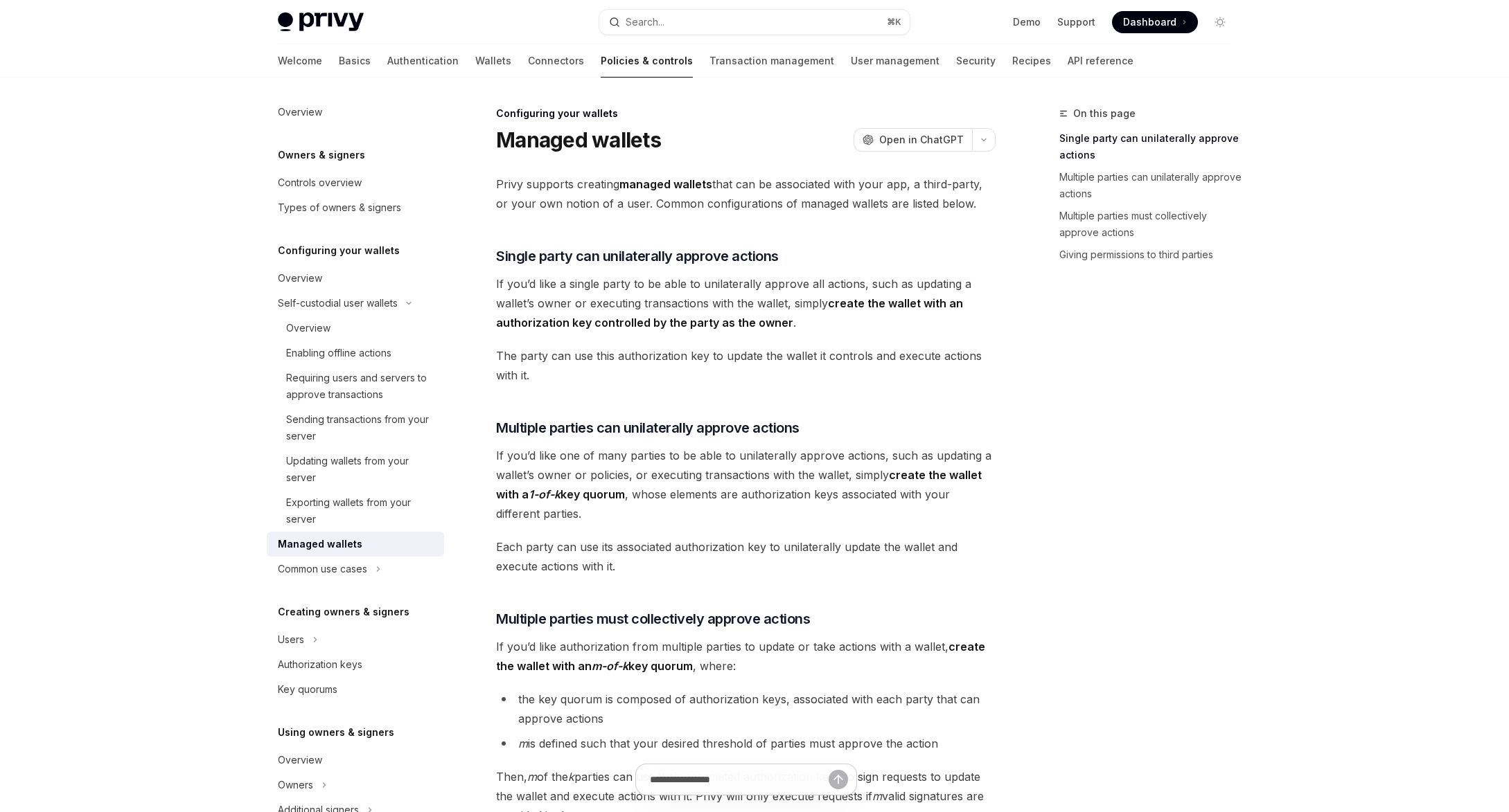
click at [1085, 389] on div "On this page Single party can unilaterally approve actions Multiple parties can…" at bounding box center [1137, 458] width 210 height 707
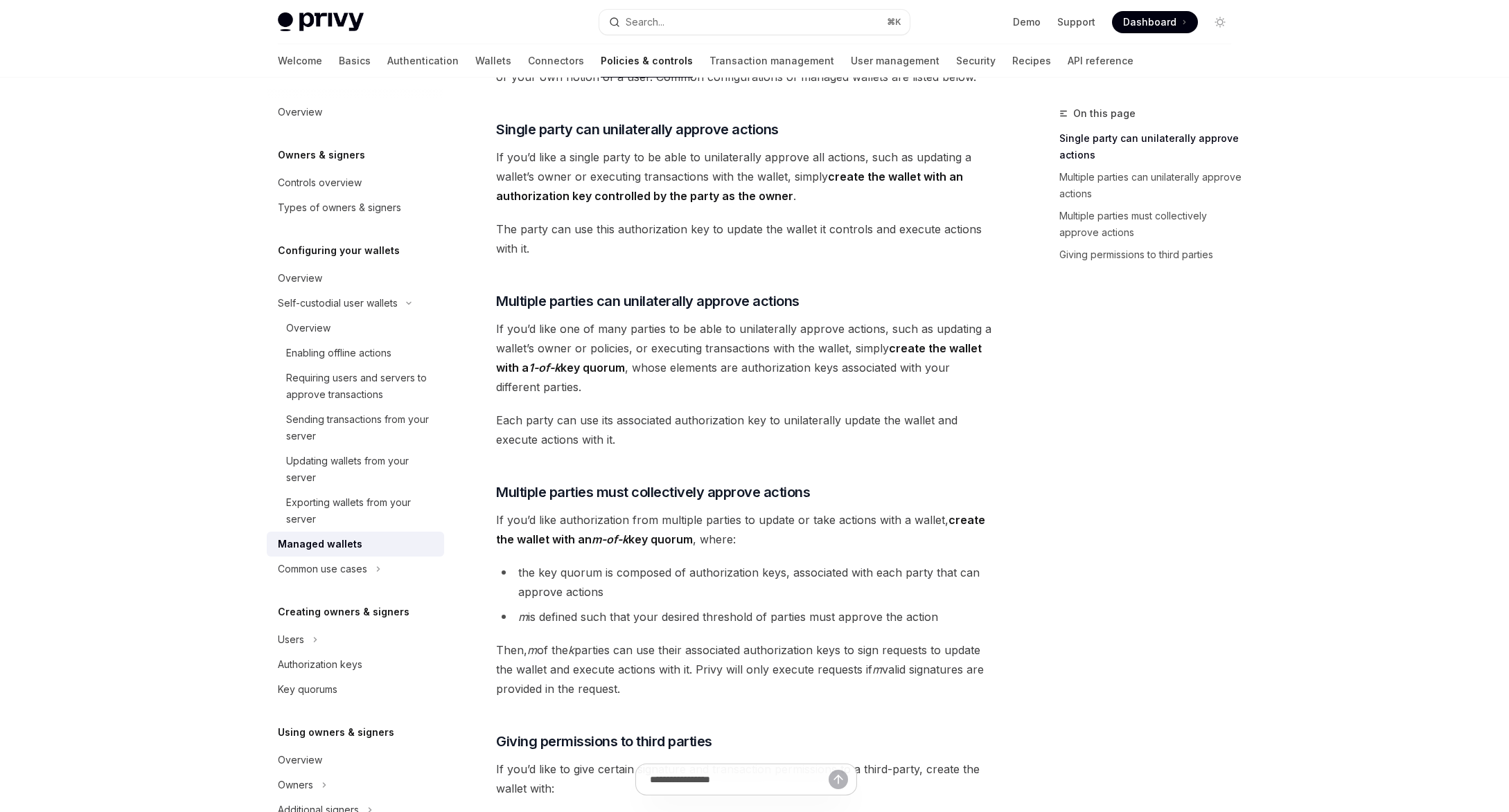
scroll to position [131, 0]
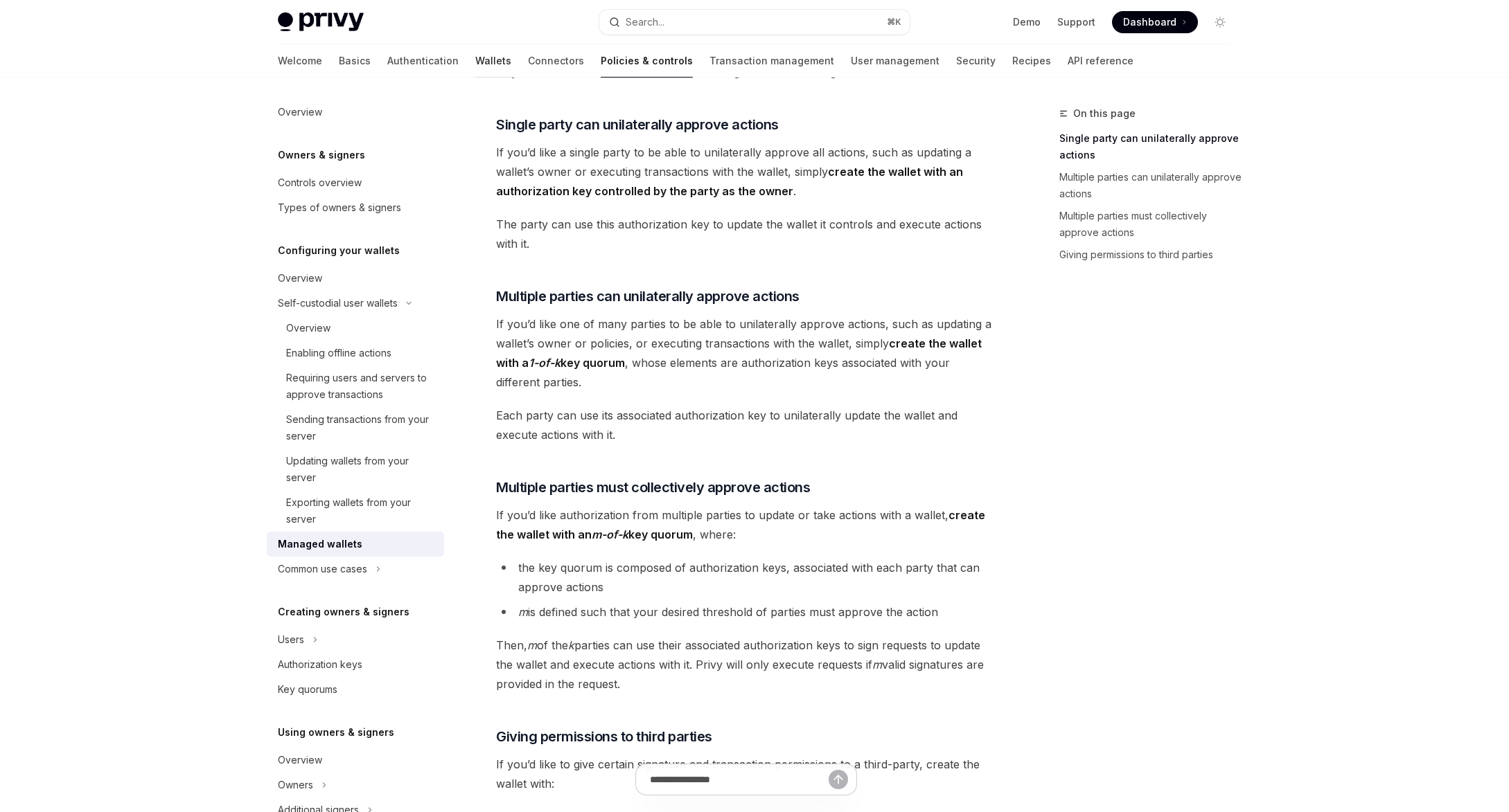
click at [476, 60] on link "Wallets" at bounding box center [493, 60] width 36 height 33
type textarea "*"
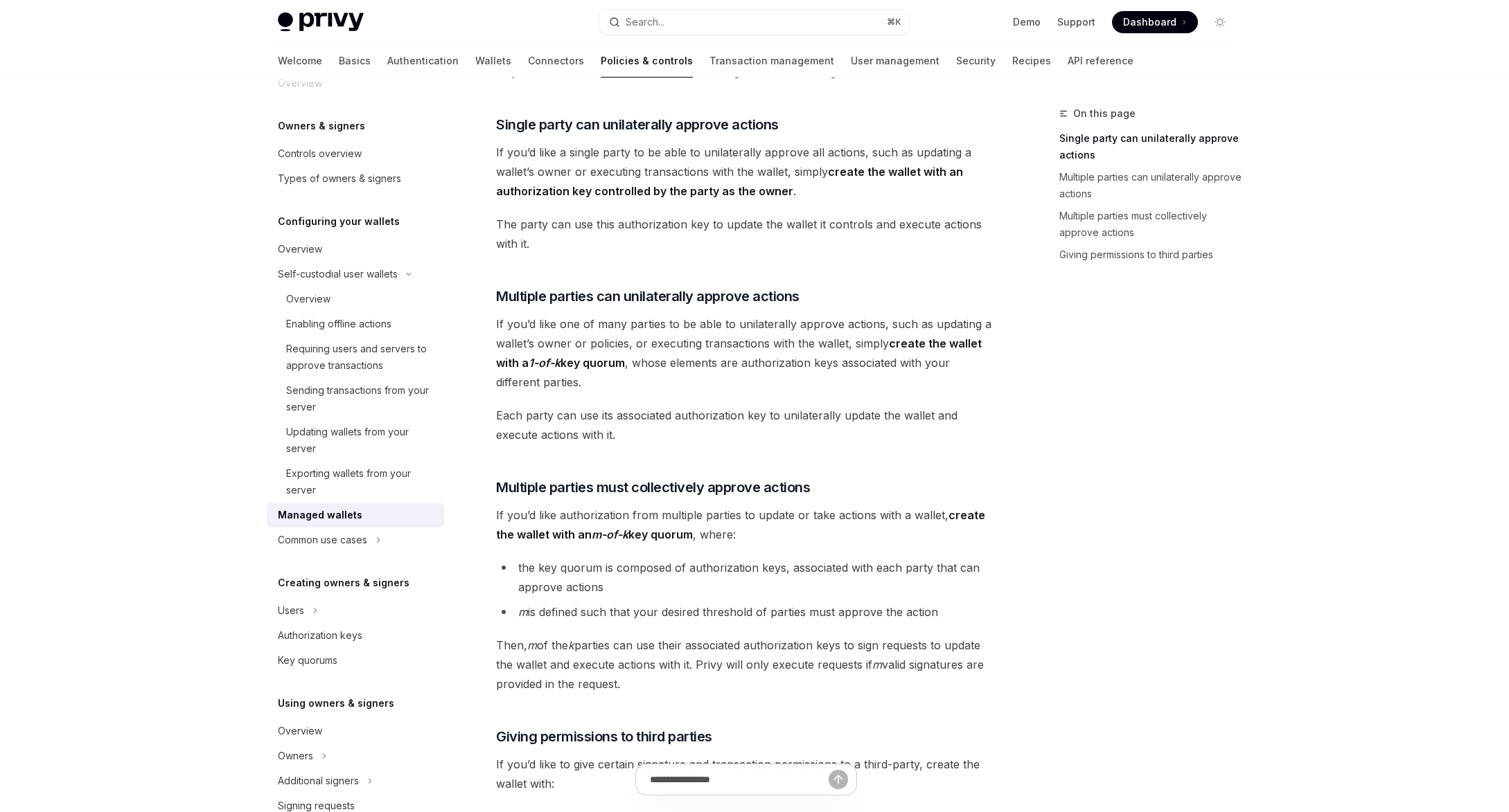
scroll to position [0, 0]
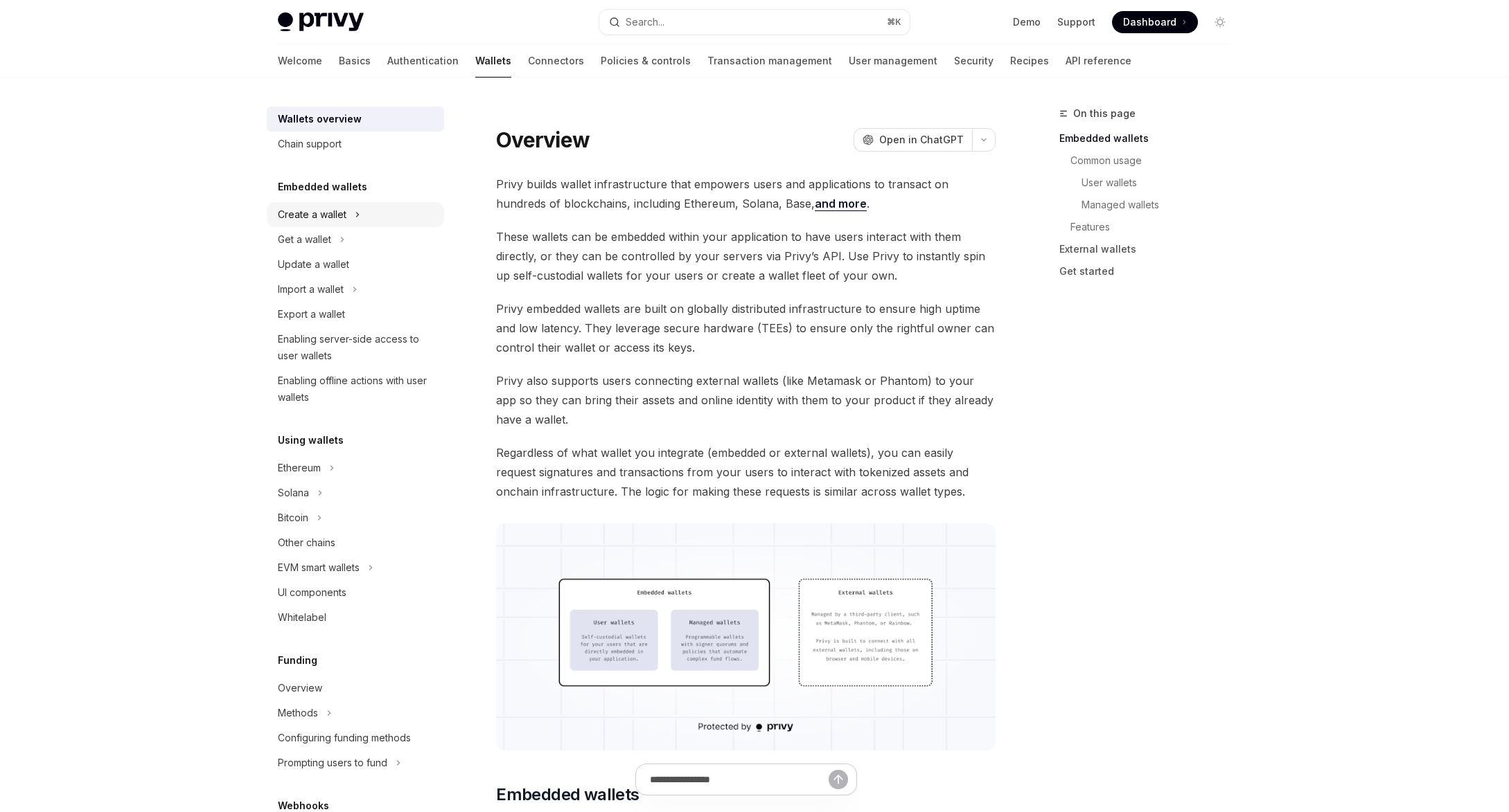
click at [350, 211] on div "Create a wallet" at bounding box center [355, 215] width 177 height 25
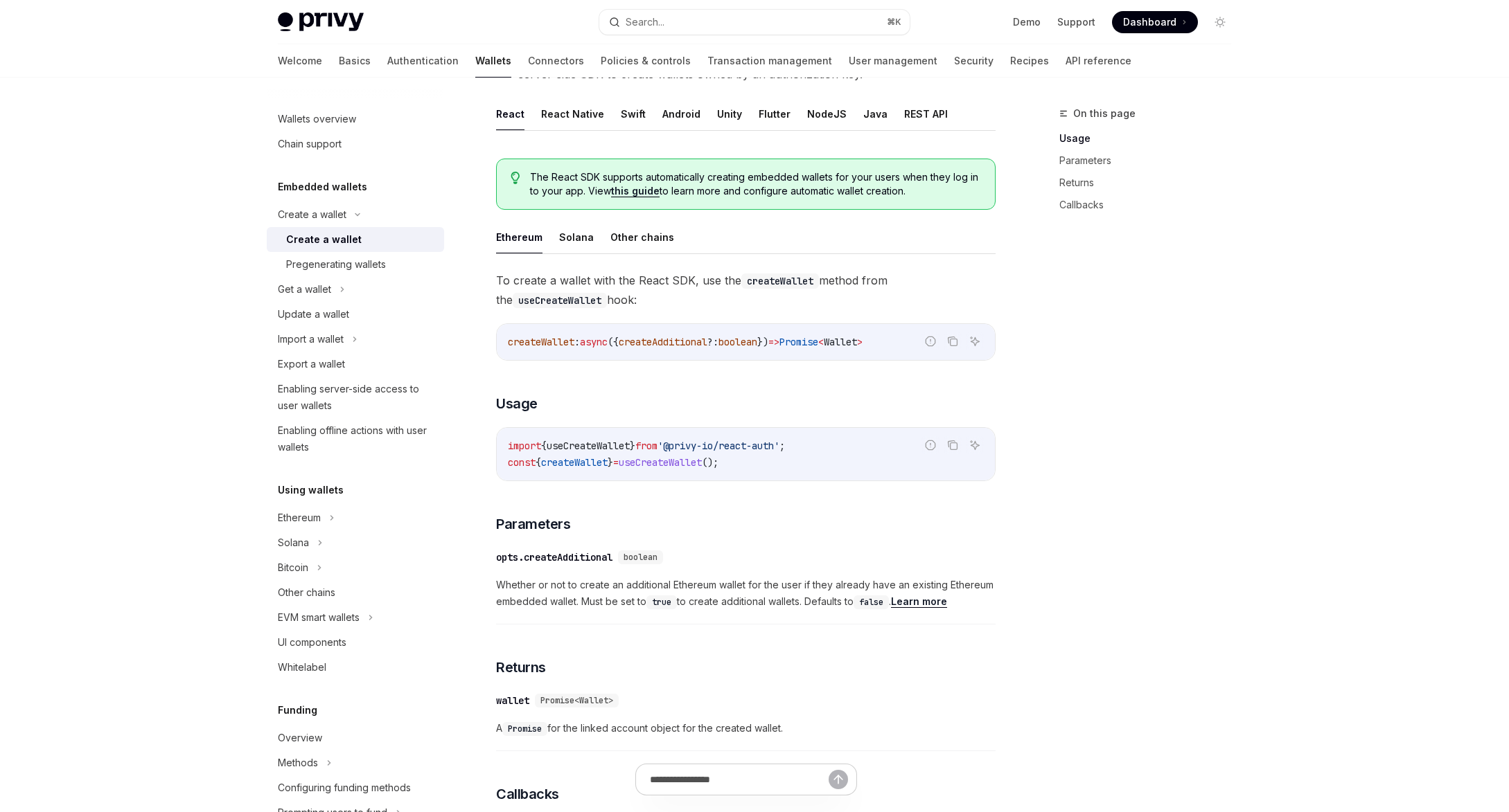
scroll to position [194, 0]
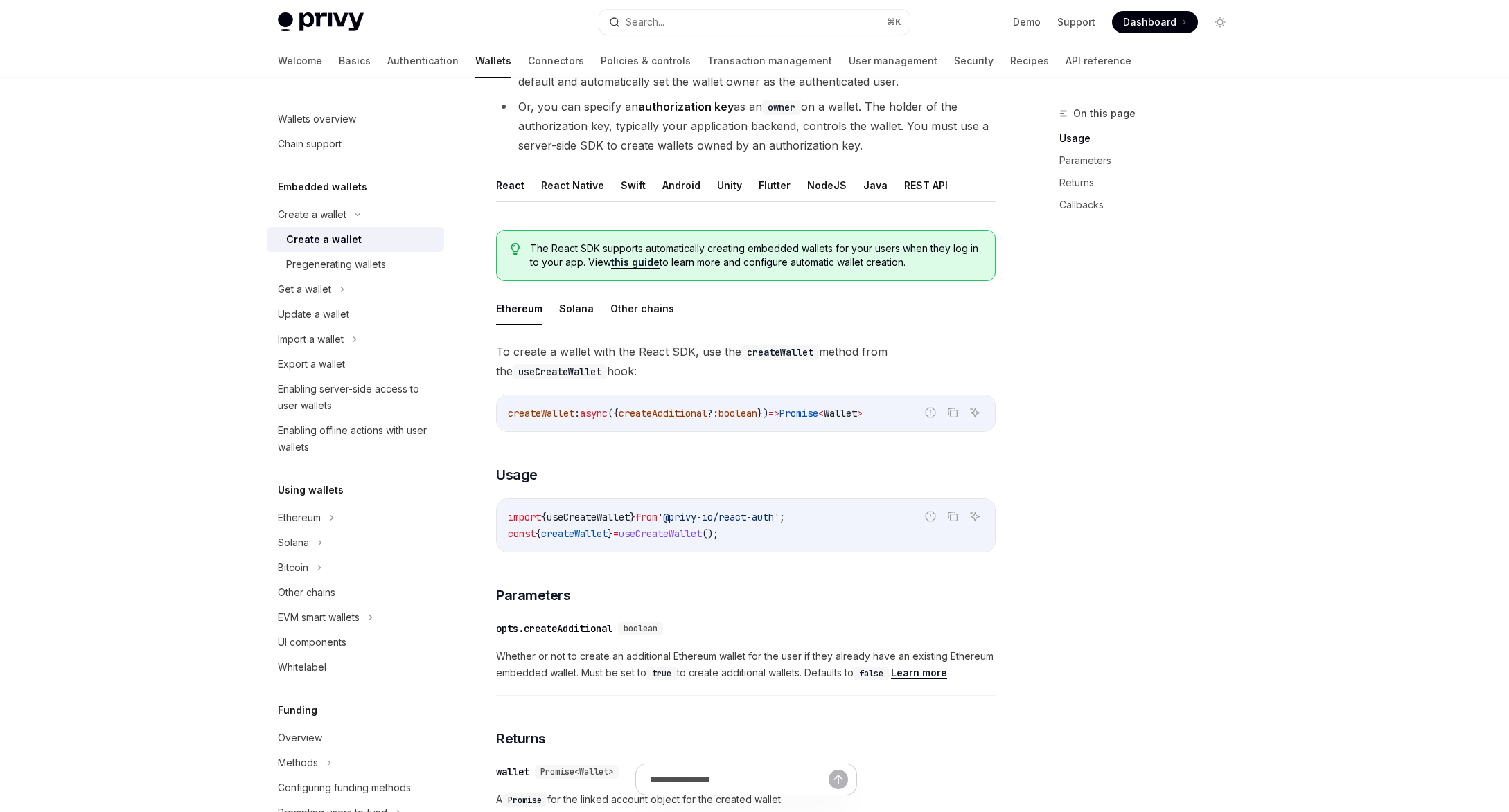
click at [925, 175] on button "REST API" at bounding box center [925, 185] width 43 height 33
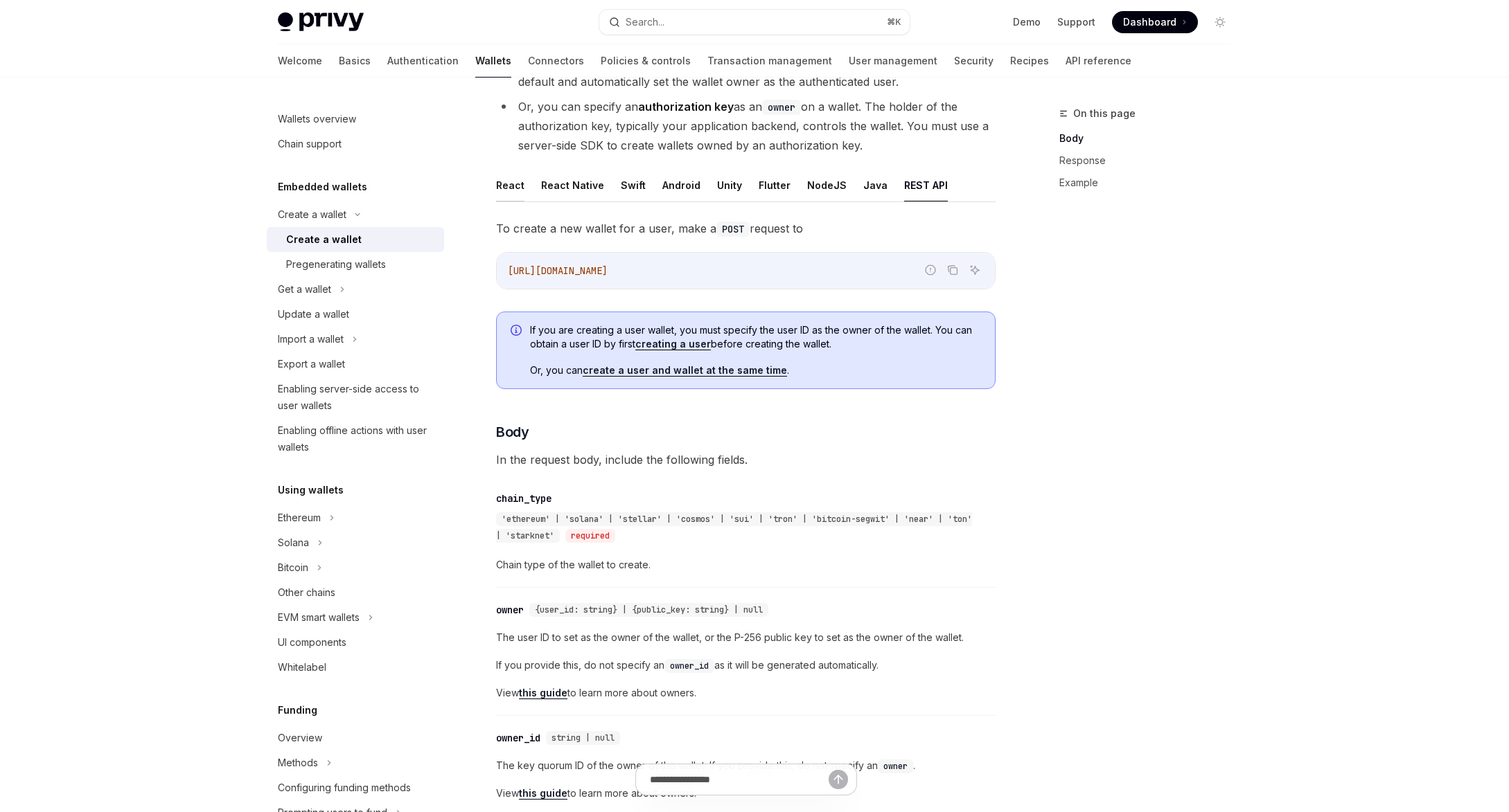
click at [508, 180] on button "React" at bounding box center [510, 185] width 28 height 33
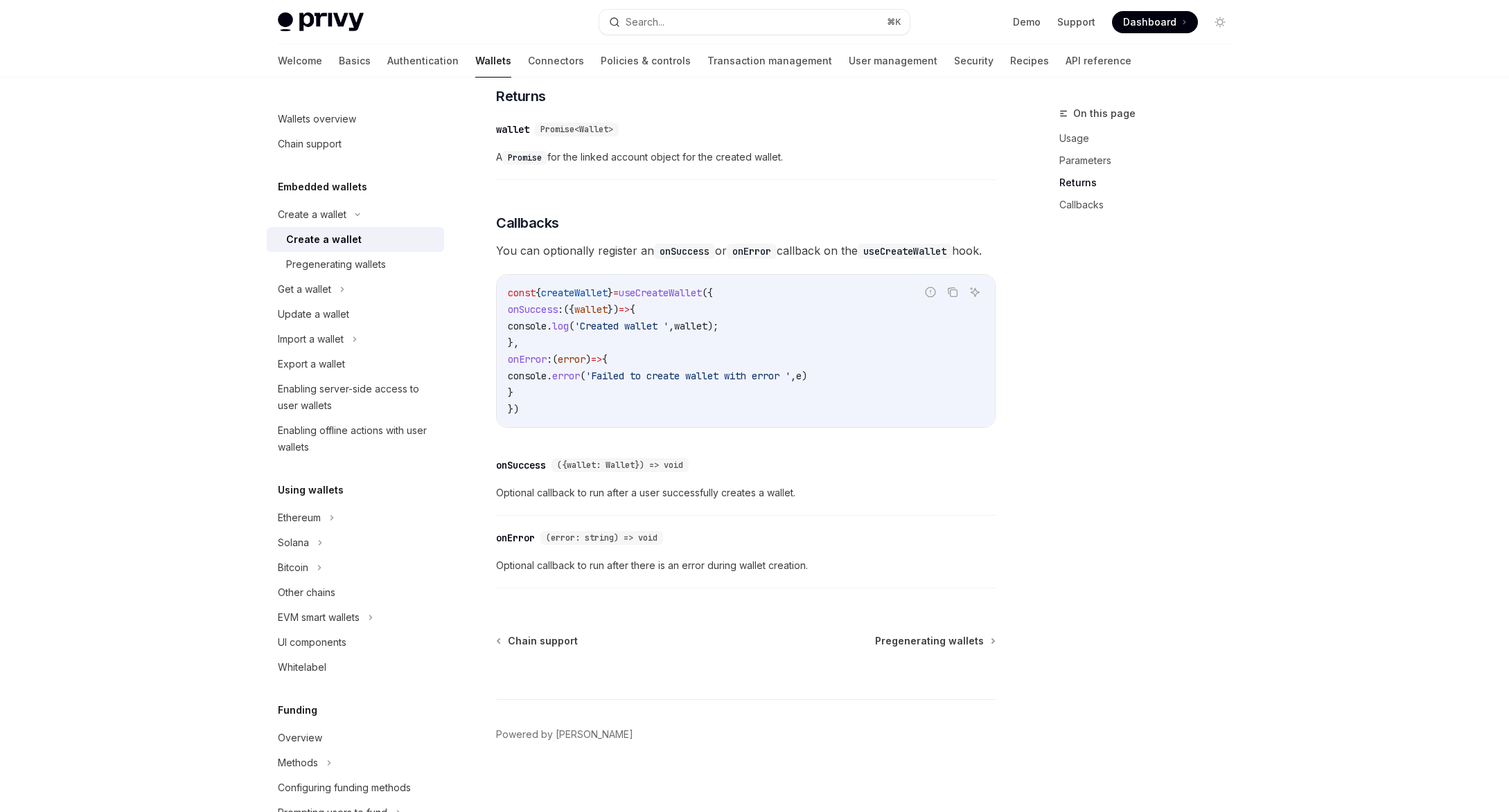
scroll to position [830, 0]
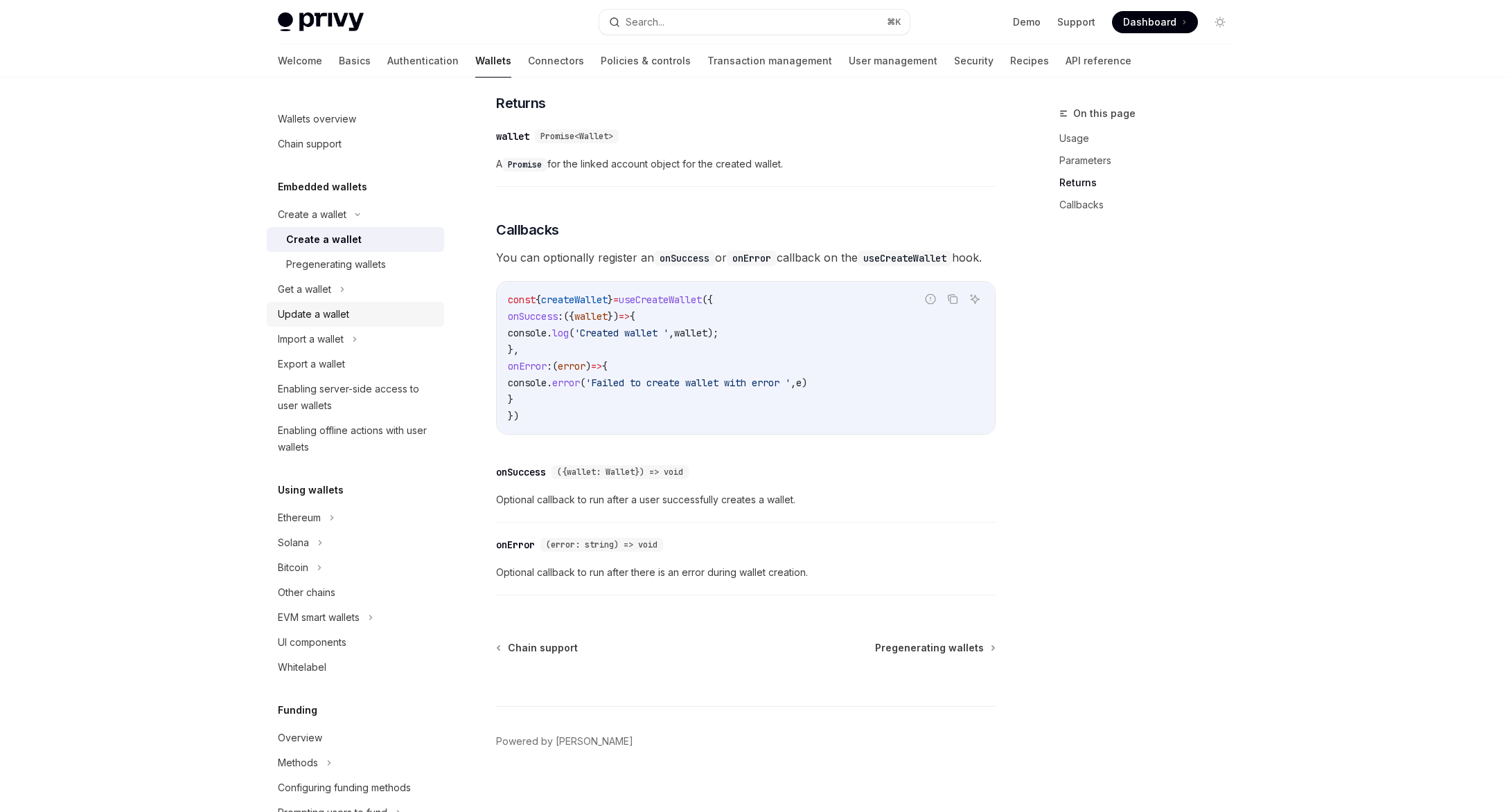
click at [339, 310] on div "Update a wallet" at bounding box center [313, 314] width 71 height 16
type textarea "*"
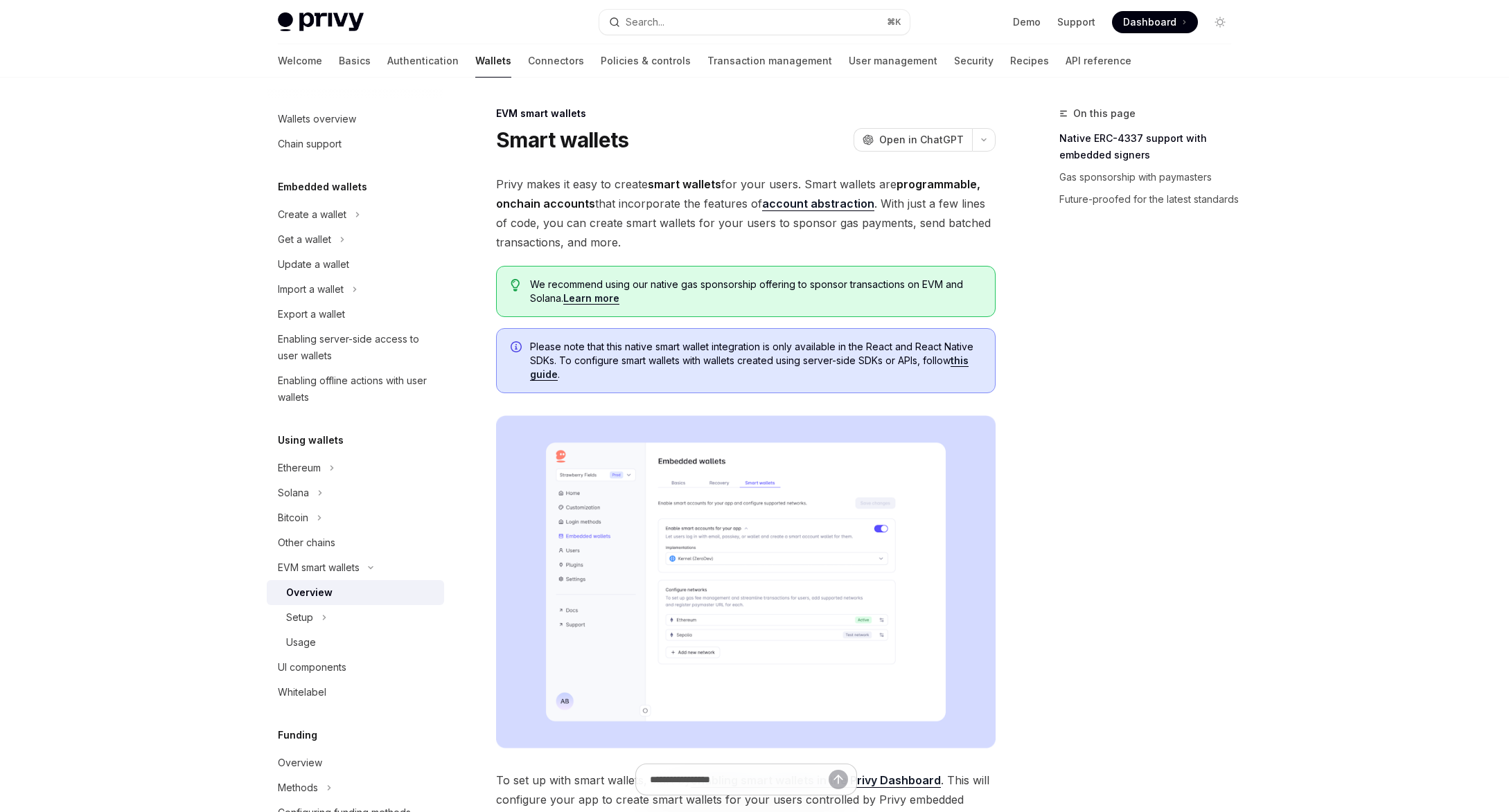
click at [1044, 254] on div "On this page Native ERC-4337 support with embedded signers Gas sponsorship with…" at bounding box center [1137, 458] width 210 height 707
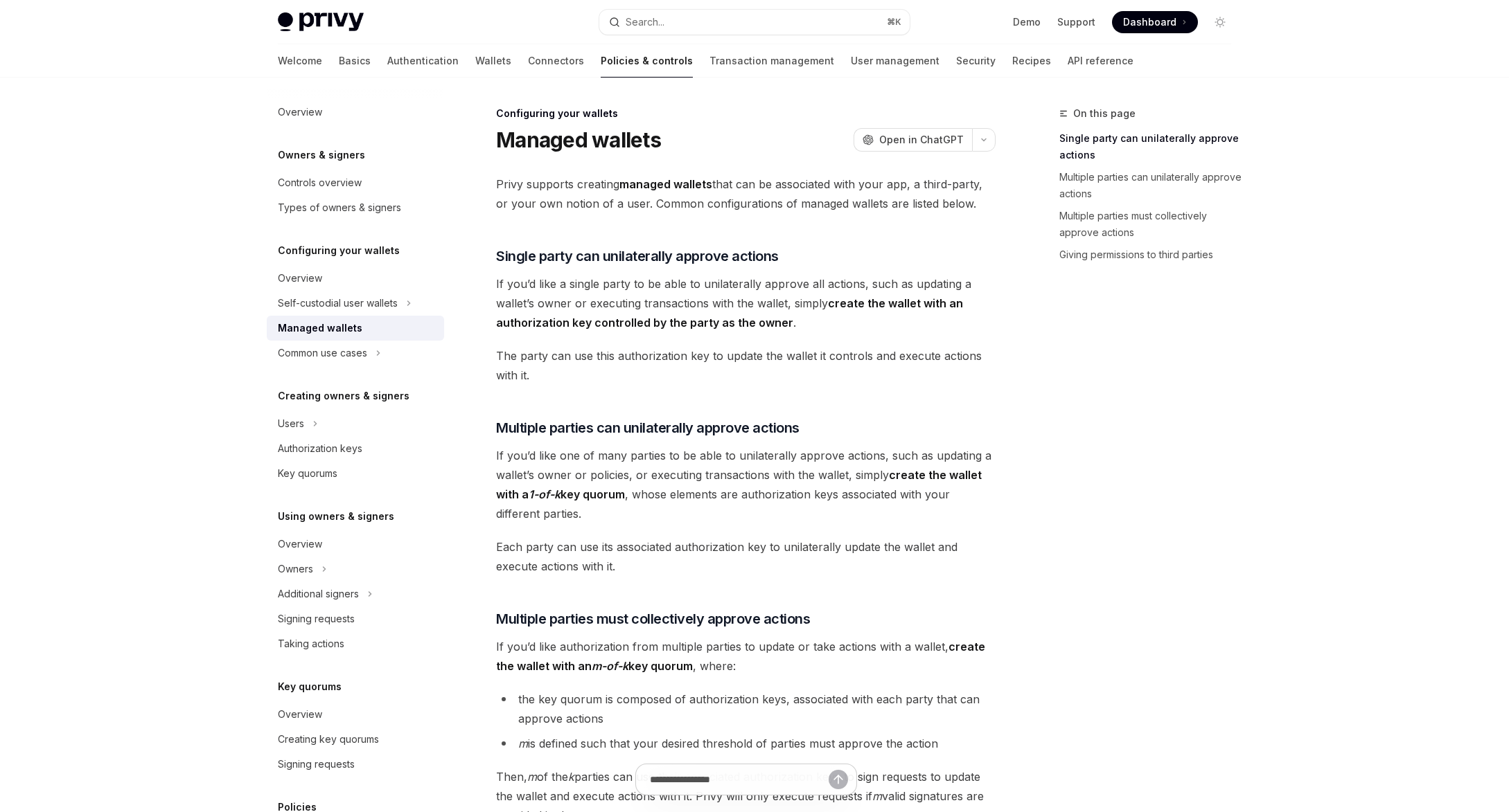
scroll to position [131, 0]
